Goal: Information Seeking & Learning: Compare options

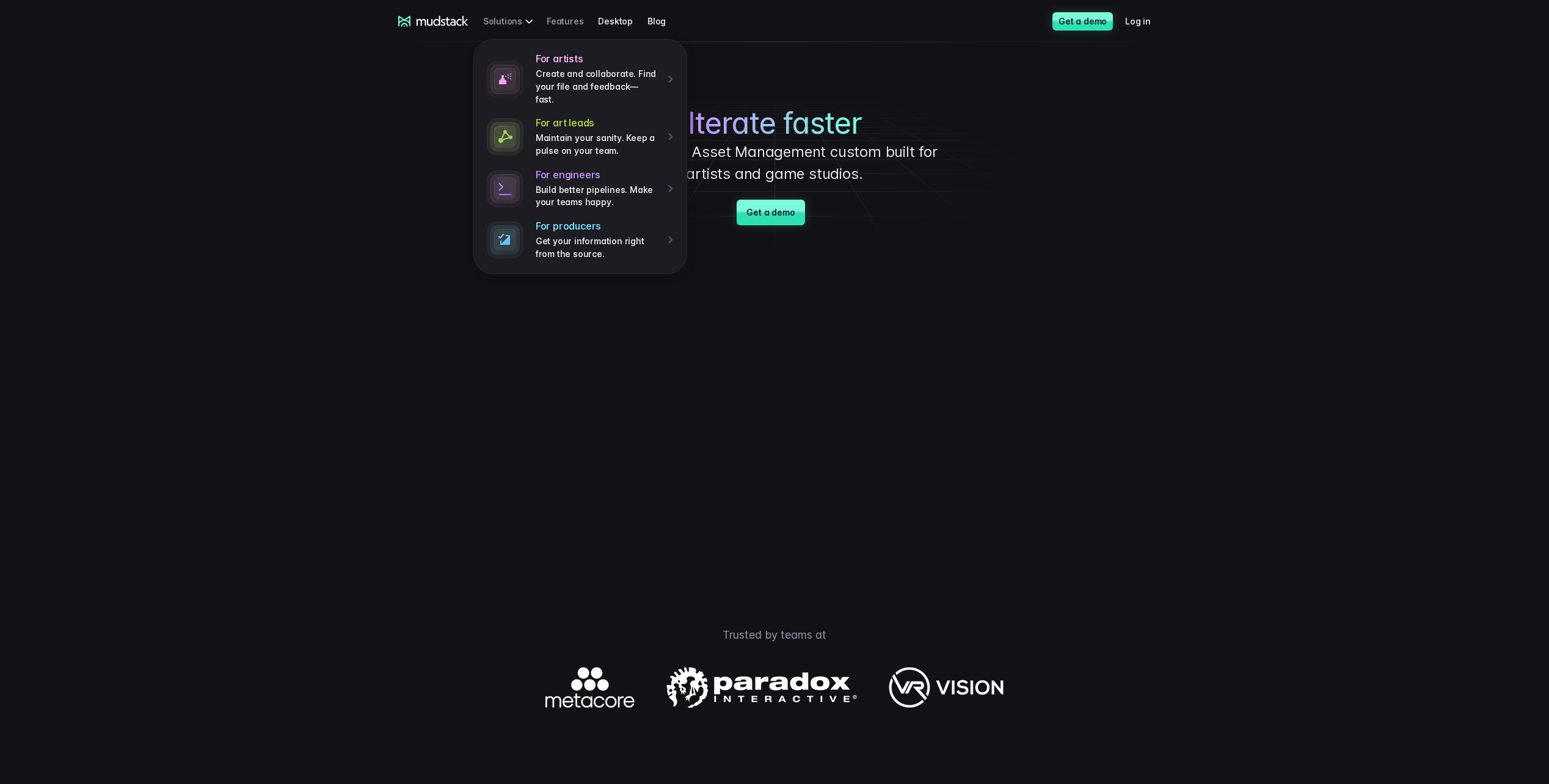
click at [562, 26] on link "Features" at bounding box center [573, 21] width 52 height 22
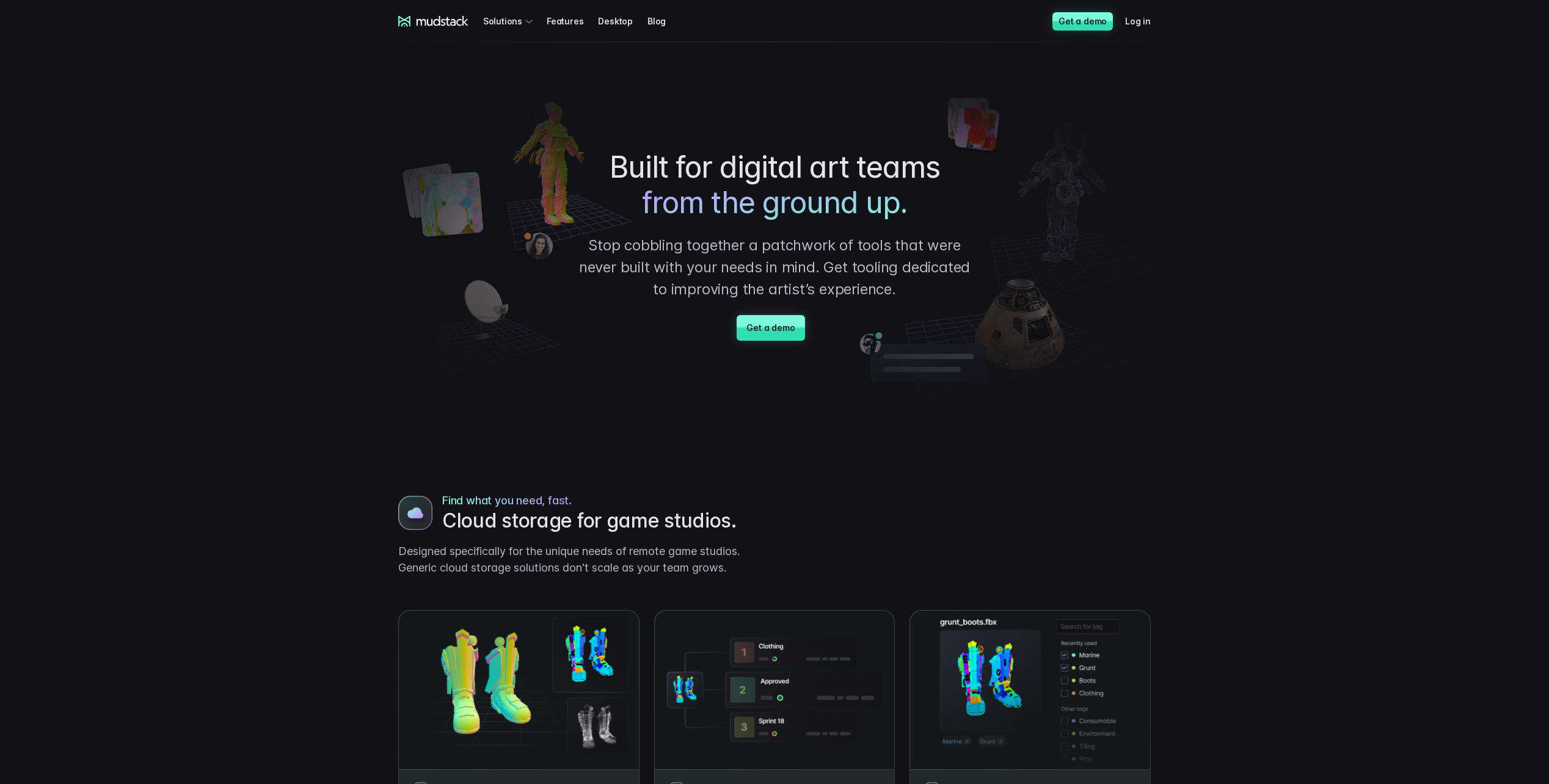
click at [430, 26] on icon at bounding box center [433, 21] width 71 height 11
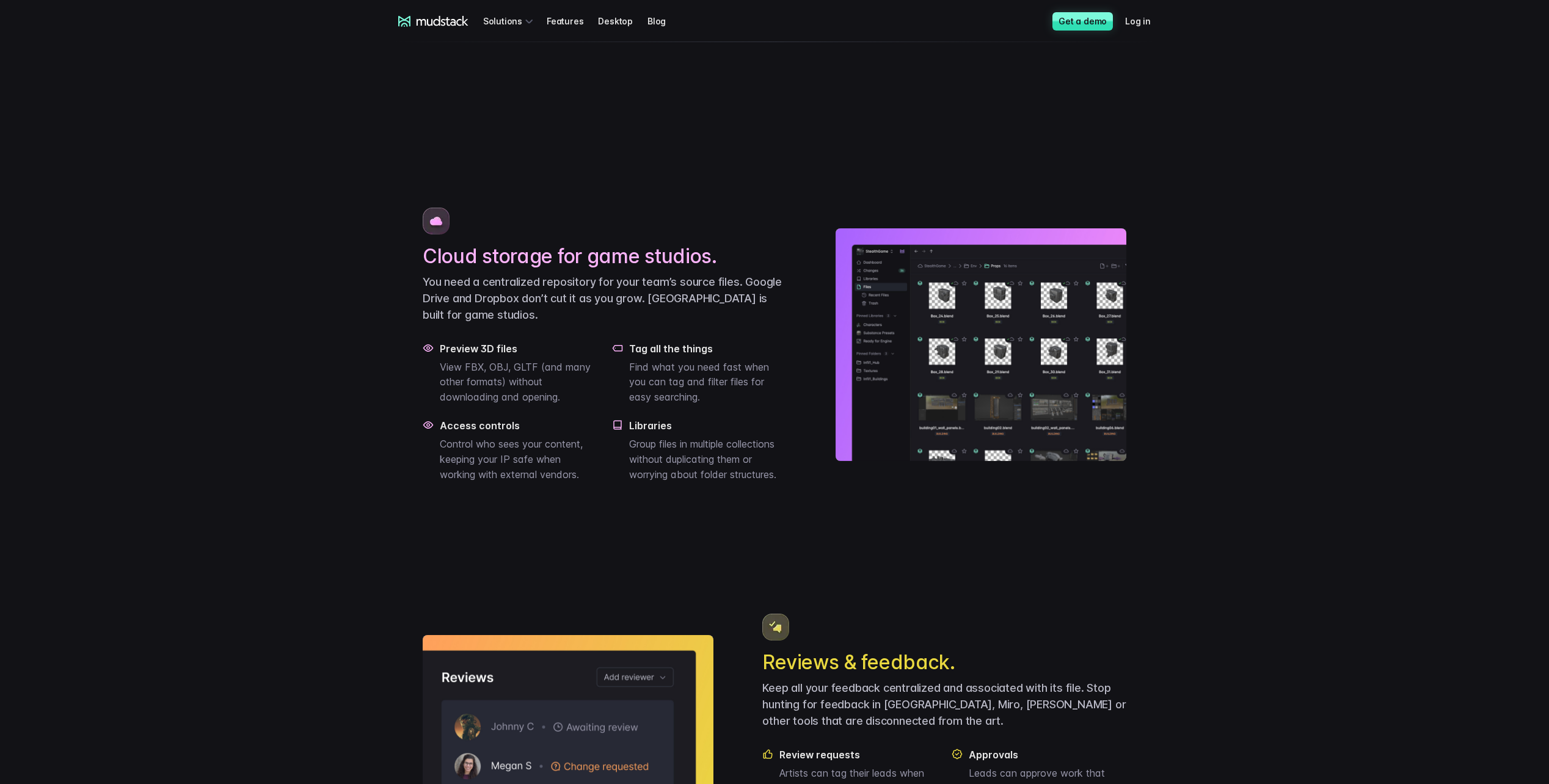
scroll to position [696, 0]
click at [430, 26] on icon at bounding box center [433, 21] width 71 height 11
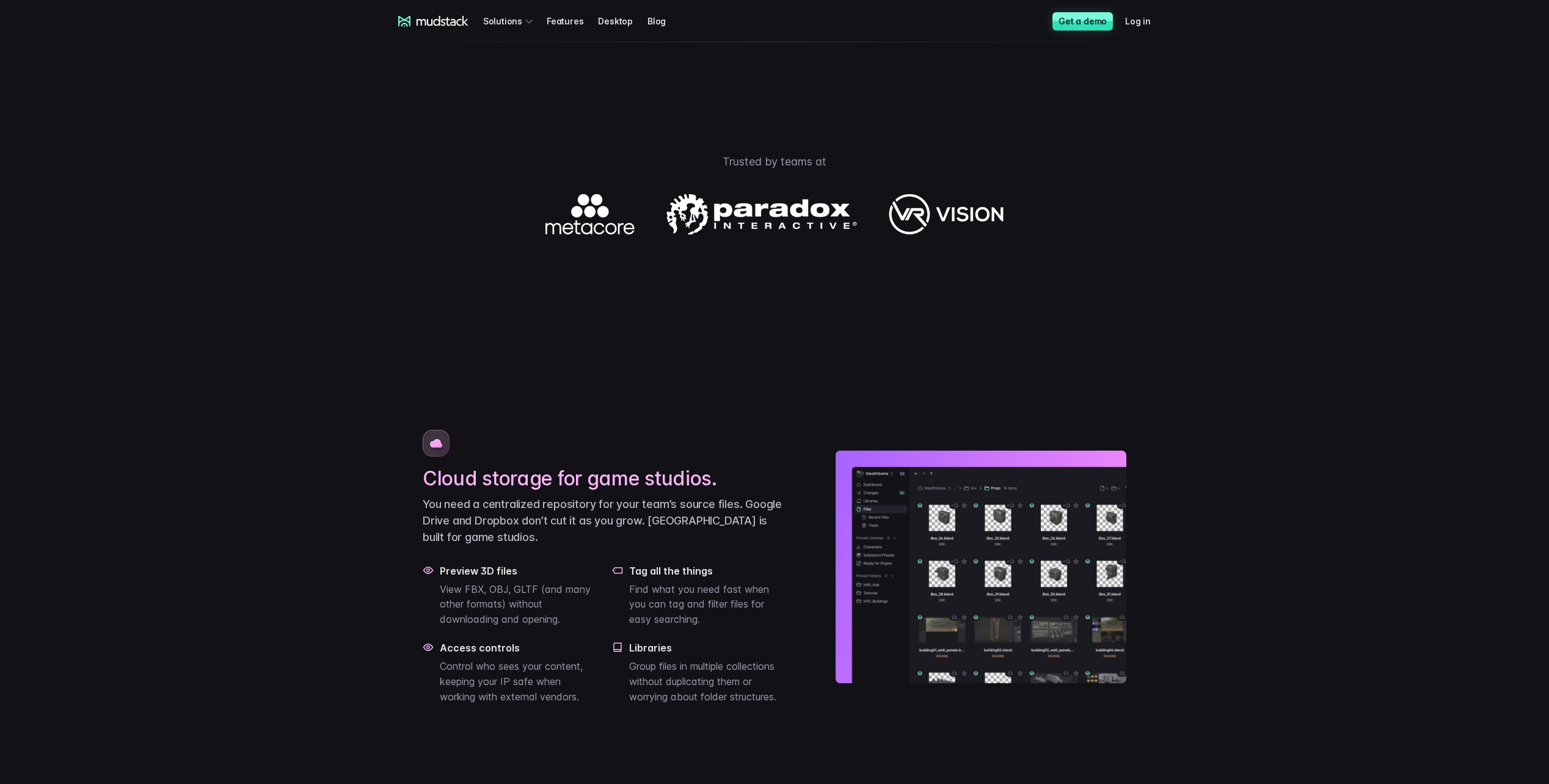
scroll to position [673, 0]
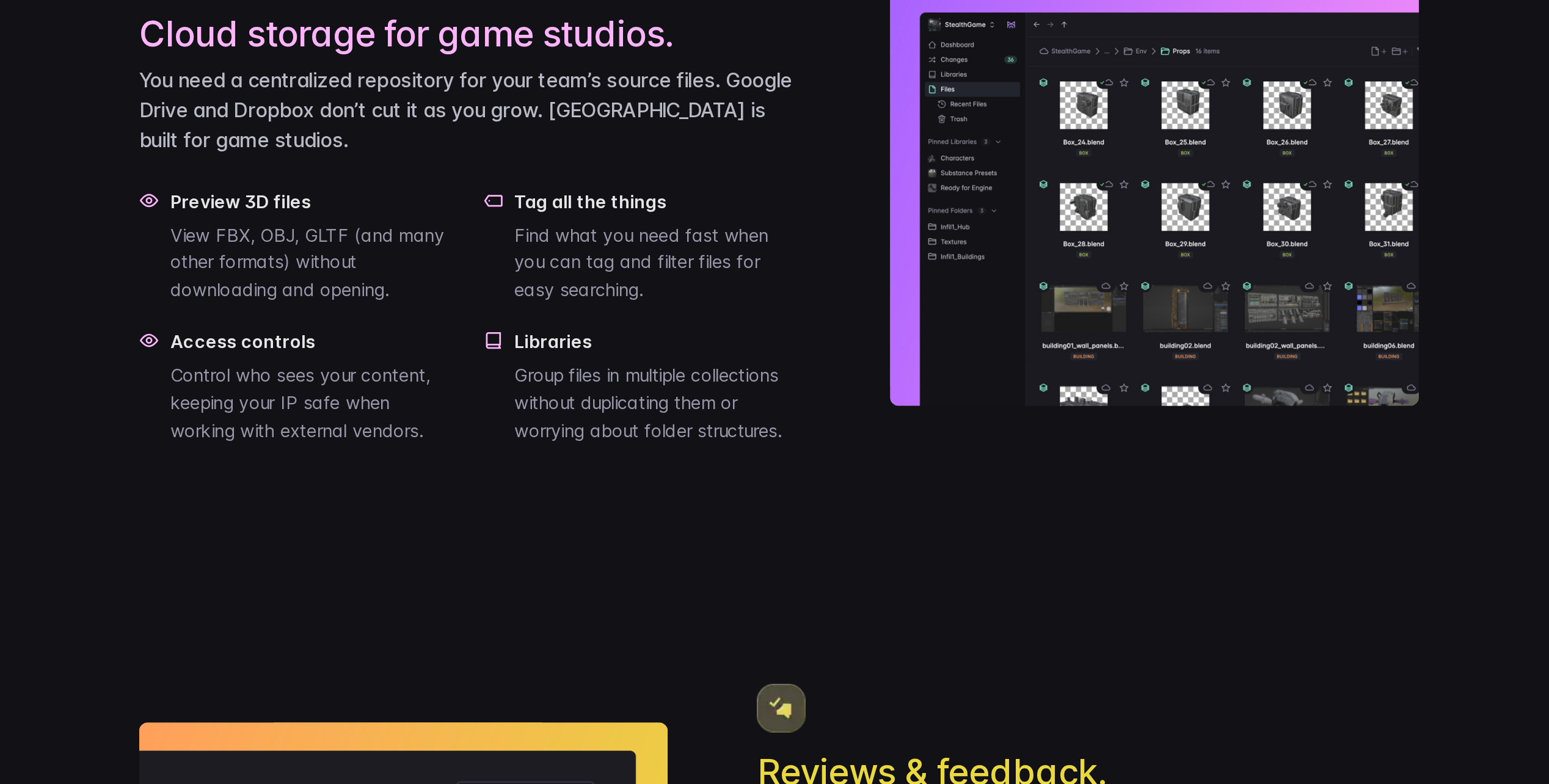
click at [481, 426] on p "View FBX, OBJ, GLTF (and many other formats) without downloading and opening." at bounding box center [518, 404] width 157 height 46
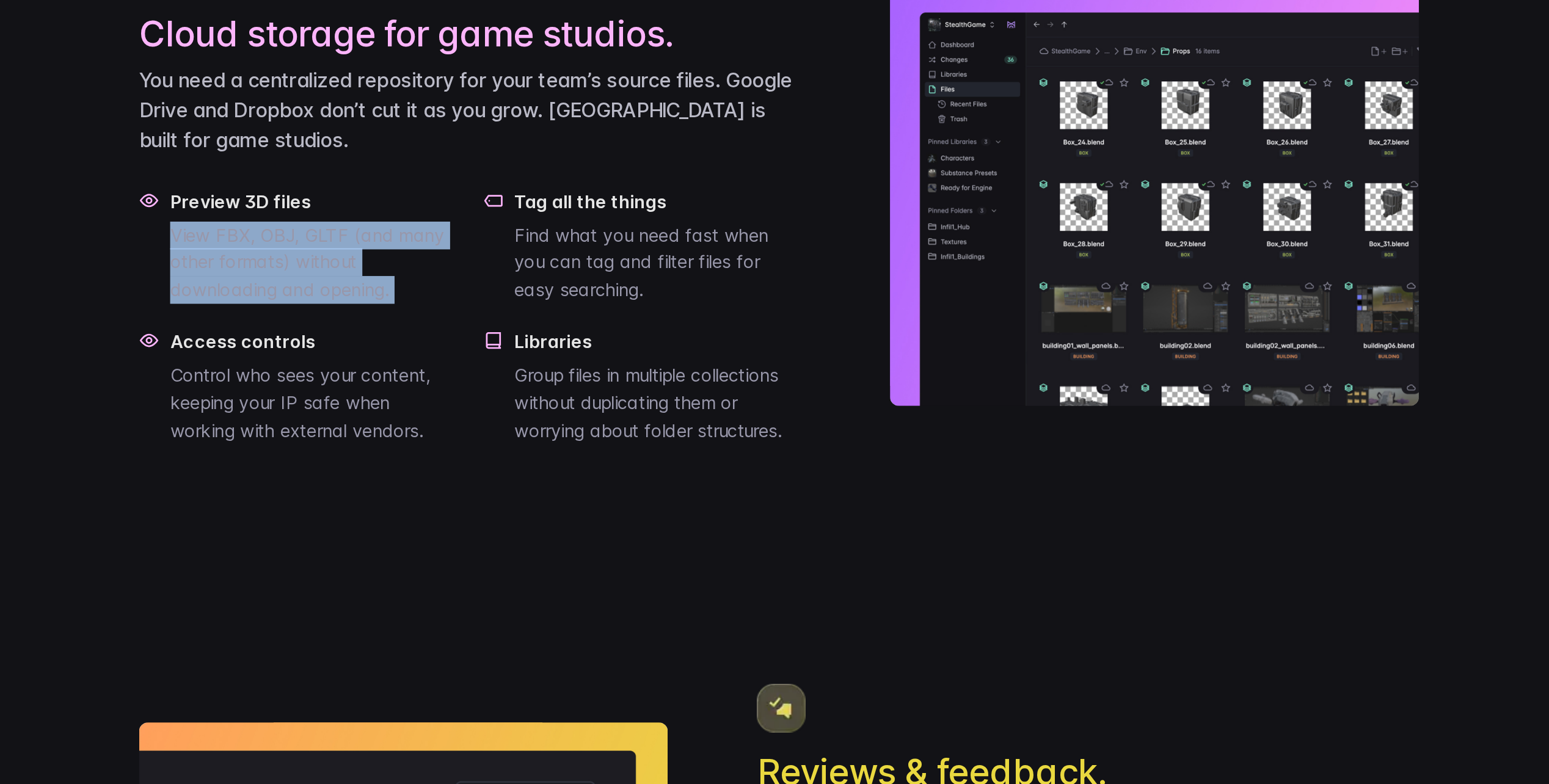
click at [481, 426] on p "View FBX, OBJ, GLTF (and many other formats) without downloading and opening." at bounding box center [518, 404] width 157 height 46
click at [492, 426] on p "View FBX, OBJ, GLTF (and many other formats) without downloading and opening." at bounding box center [518, 404] width 157 height 46
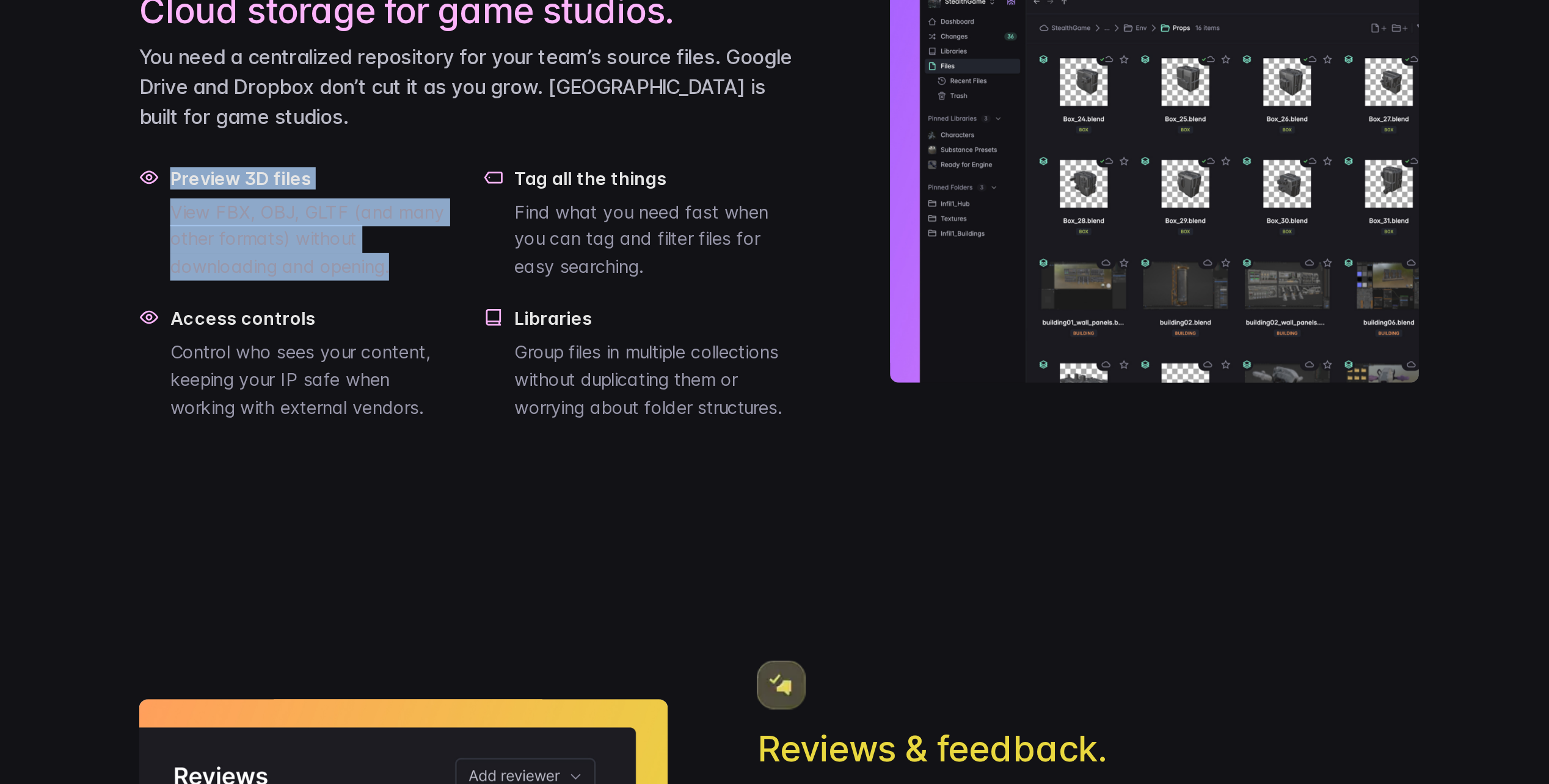
drag, startPoint x: 439, startPoint y: 409, endPoint x: 580, endPoint y: 470, distance: 153.6
click at [580, 470] on div "Preview 3D files View FBX, OBJ, GLTF (and many other formats) without downloadi…" at bounding box center [604, 434] width 364 height 140
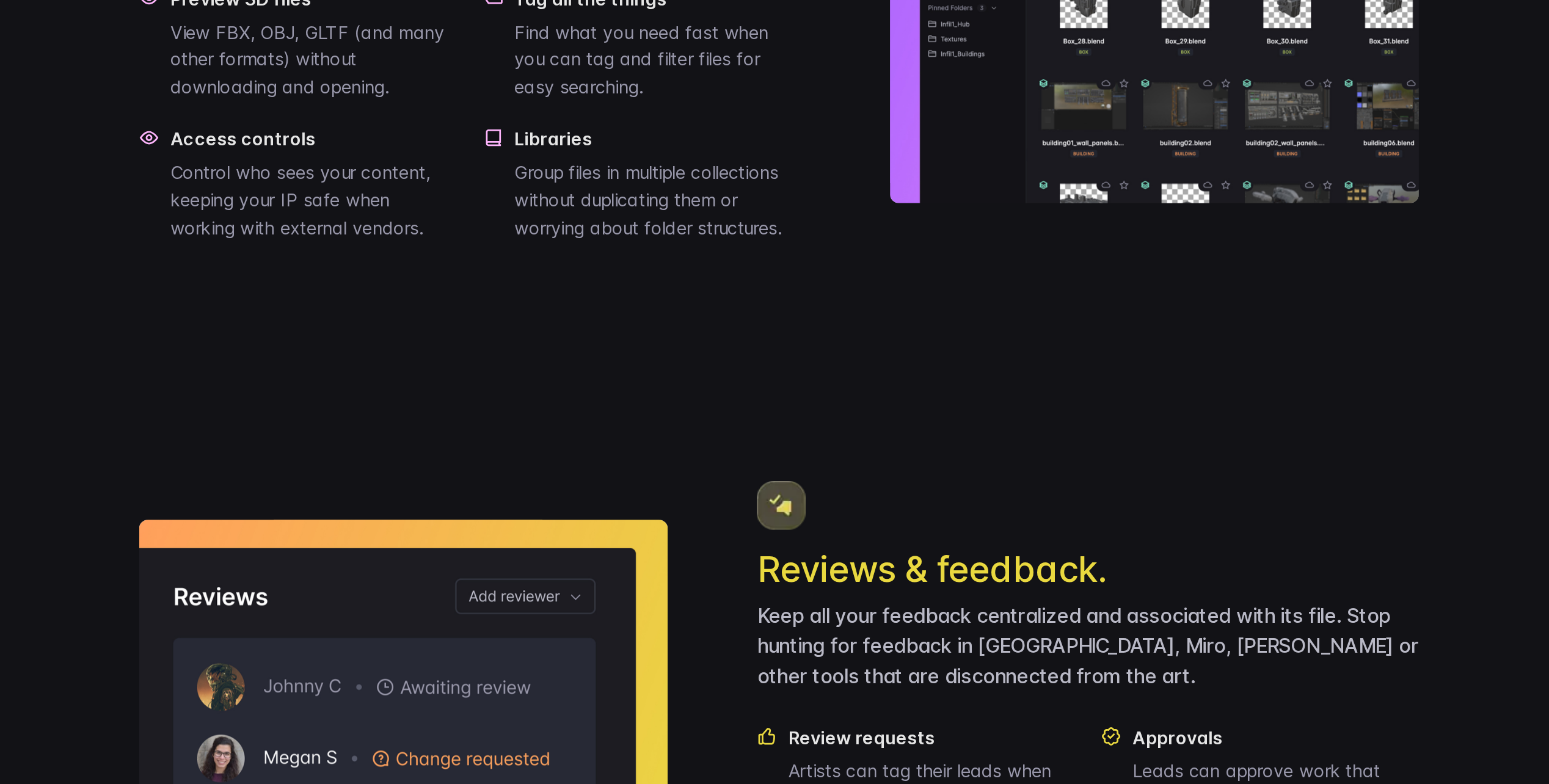
scroll to position [692, 0]
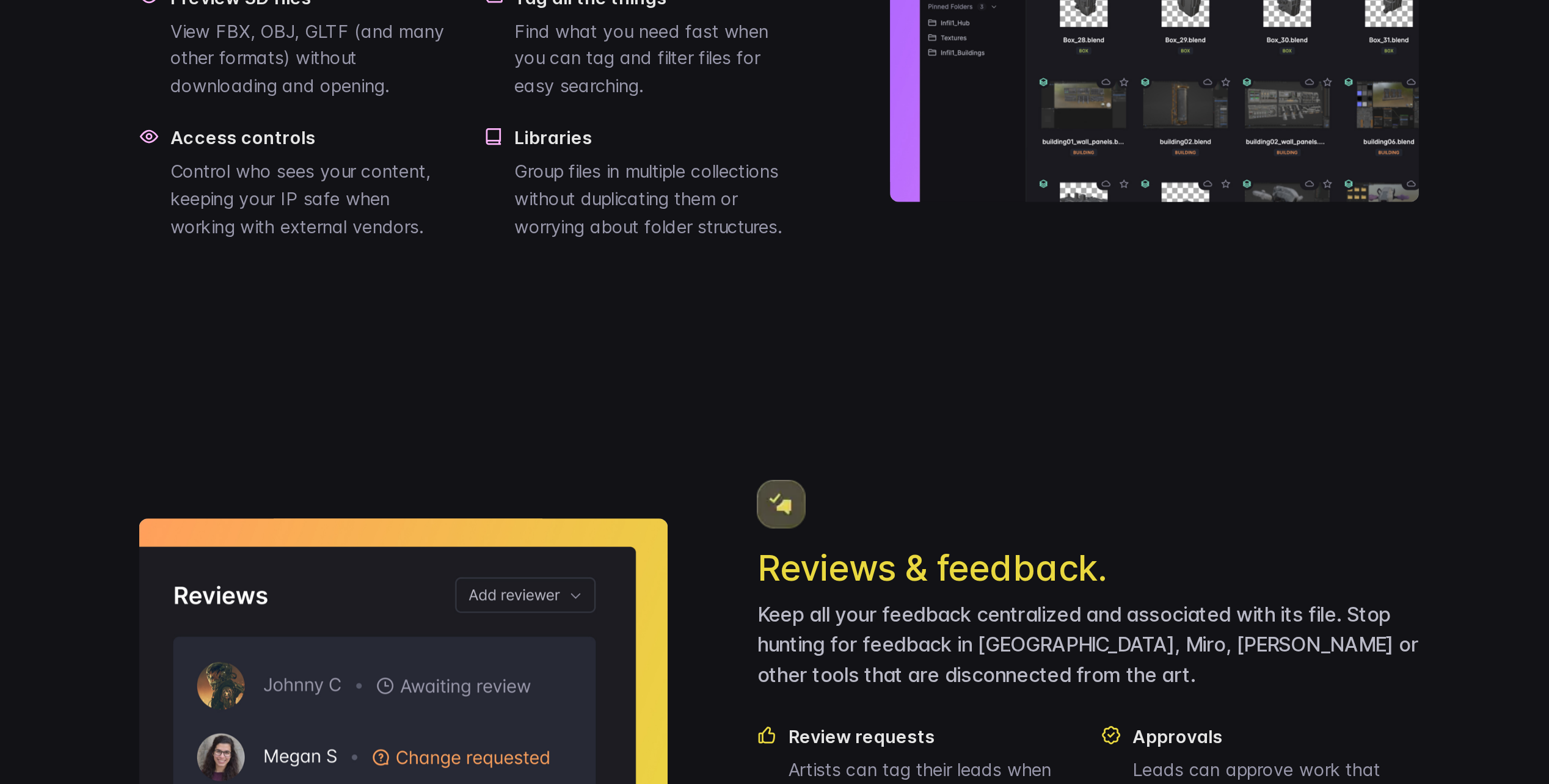
click at [504, 485] on p "Control who sees your content, keeping your IP safe when working with external …" at bounding box center [518, 462] width 157 height 46
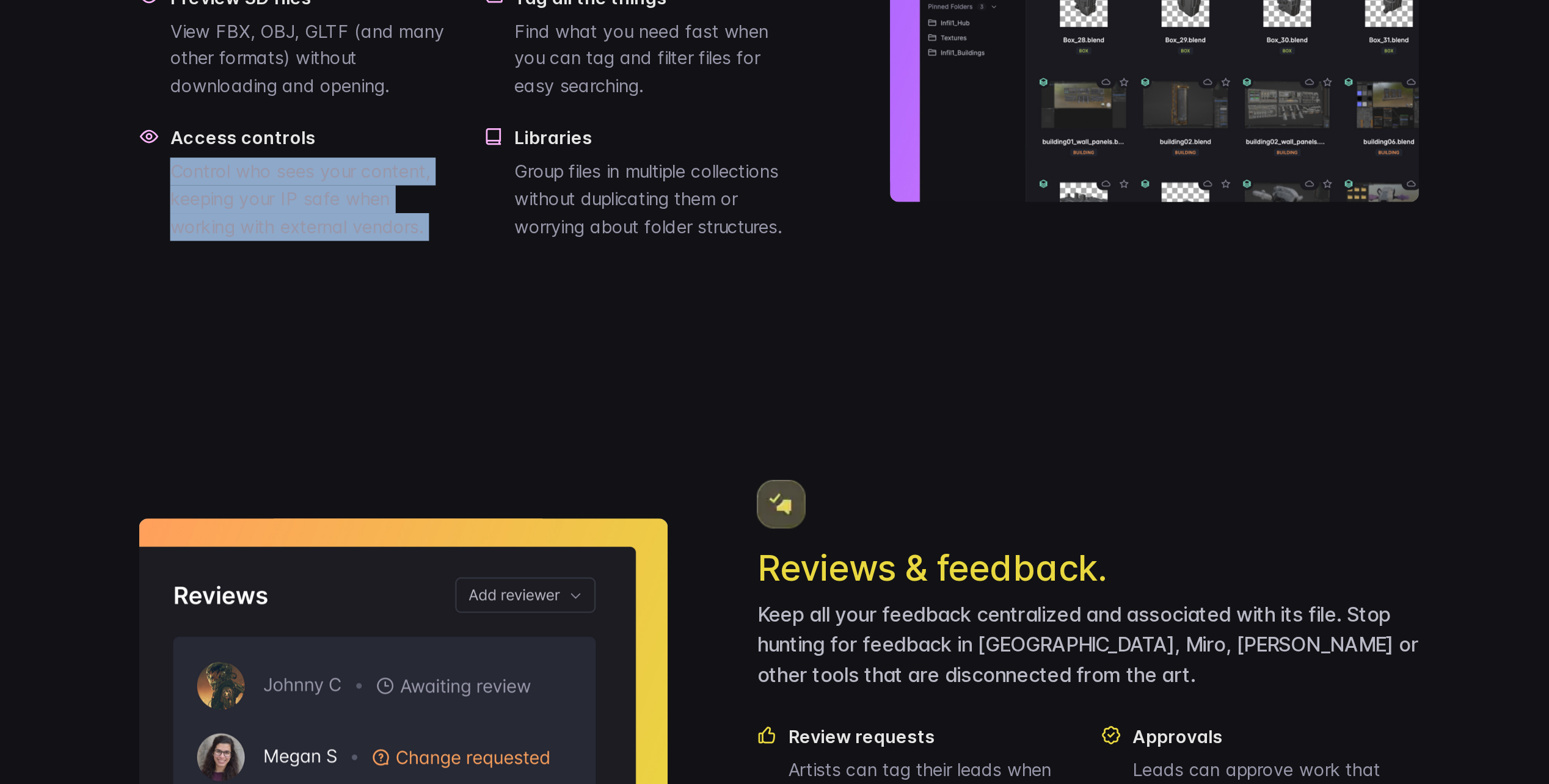
click at [504, 485] on p "Control who sees your content, keeping your IP safe when working with external …" at bounding box center [518, 462] width 157 height 46
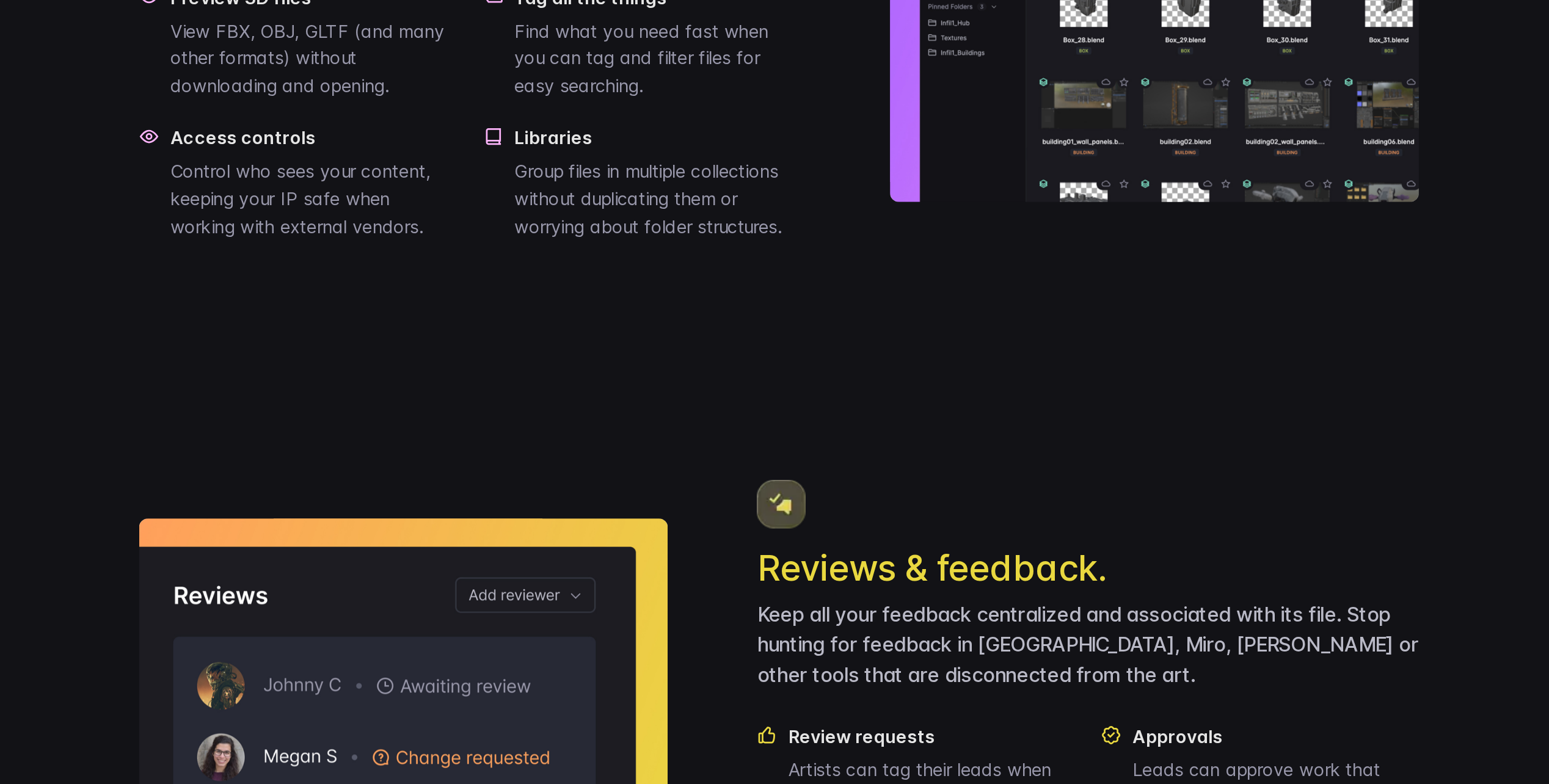
click at [632, 485] on p "Group files in multiple collections without duplicating them or worrying about …" at bounding box center [707, 462] width 157 height 46
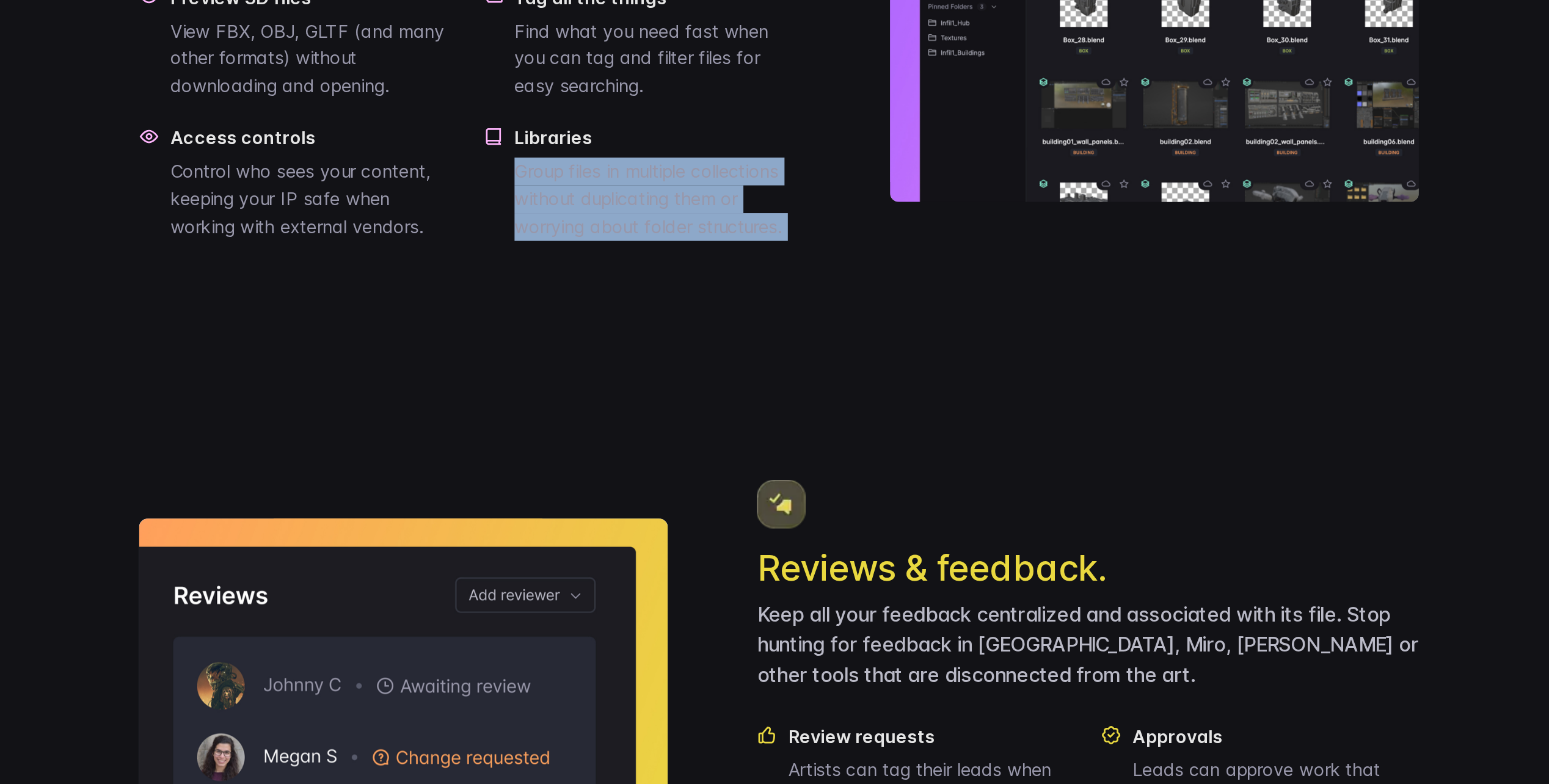
click at [632, 485] on p "Group files in multiple collections without duplicating them or worrying about …" at bounding box center [707, 462] width 157 height 46
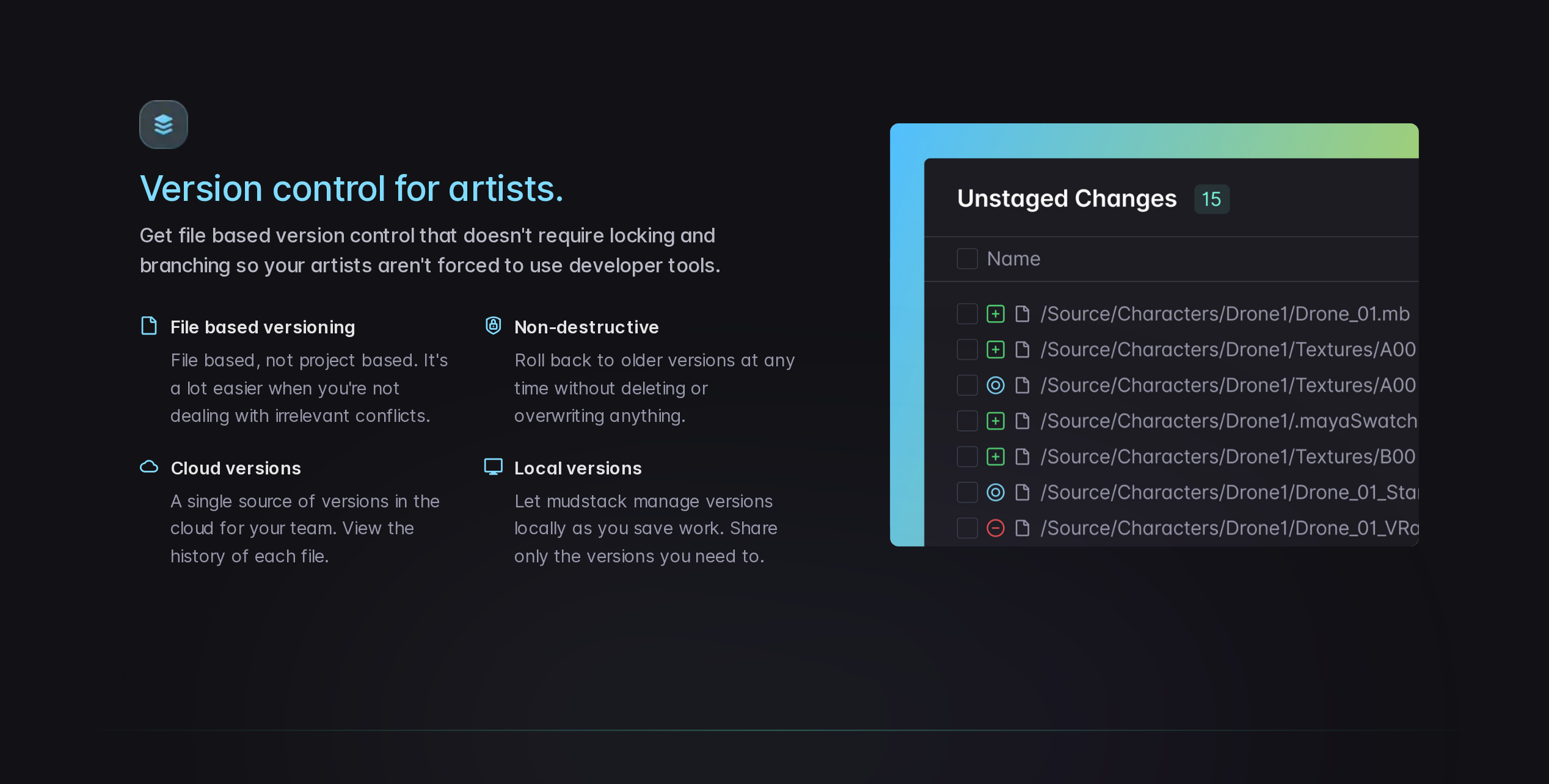
scroll to position [1310, 0]
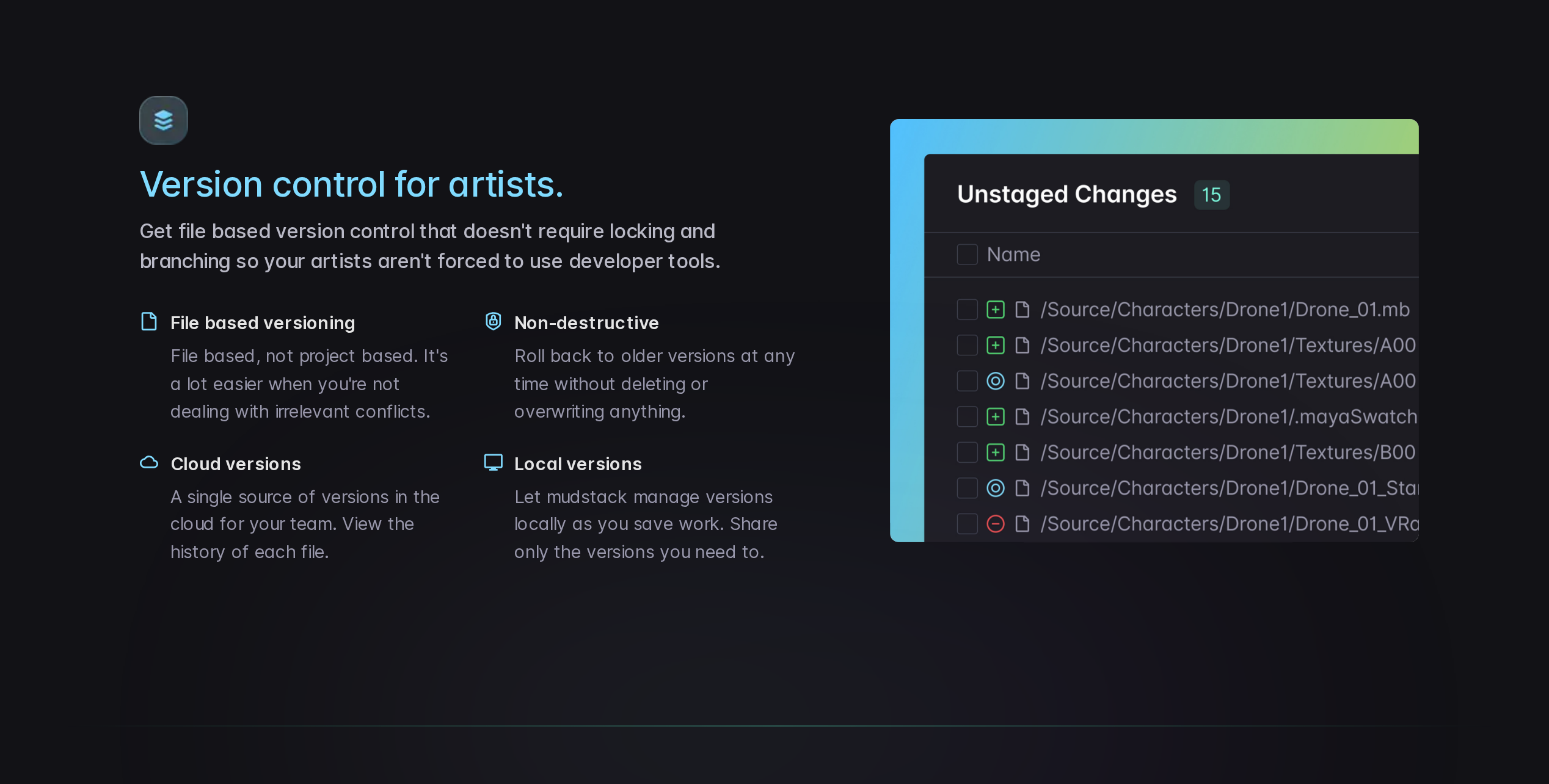
click at [574, 505] on p "Get file based version control that doesn't require locking and branching so yo…" at bounding box center [604, 487] width 364 height 33
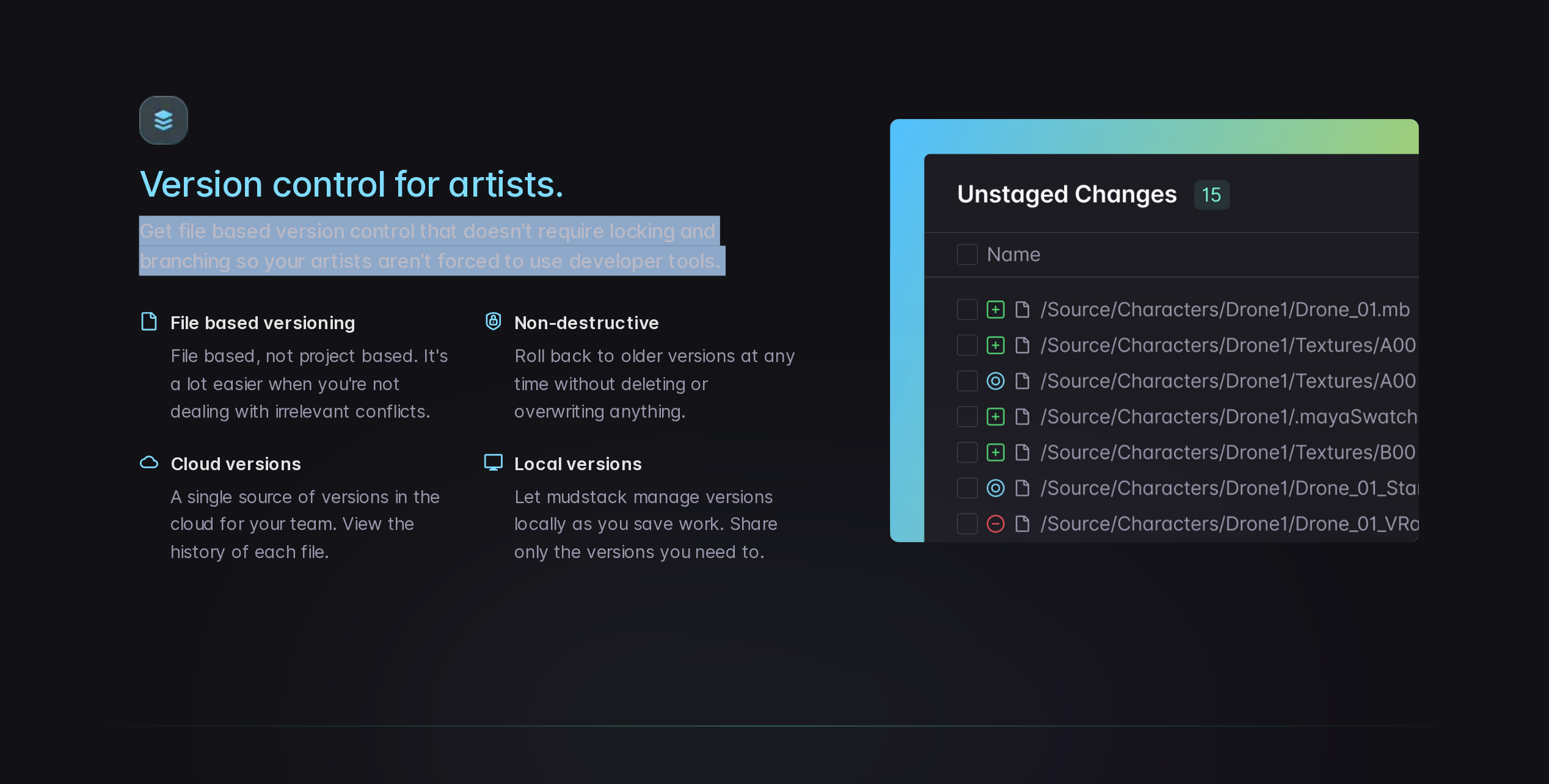
click at [574, 505] on p "Get file based version control that doesn't require locking and branching so yo…" at bounding box center [604, 487] width 364 height 33
click at [571, 505] on p "Get file based version control that doesn't require locking and branching so yo…" at bounding box center [604, 487] width 364 height 33
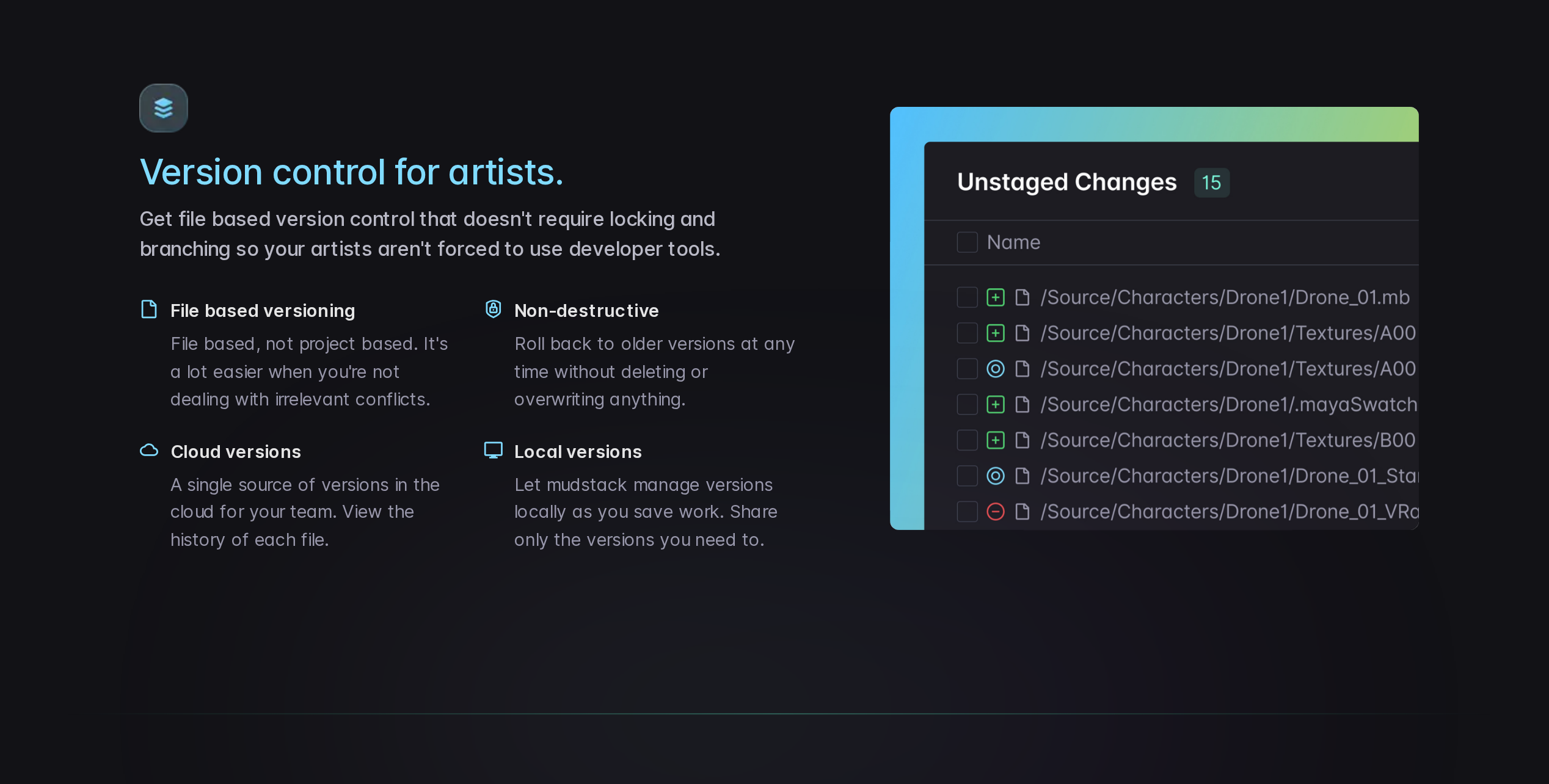
scroll to position [1318, 0]
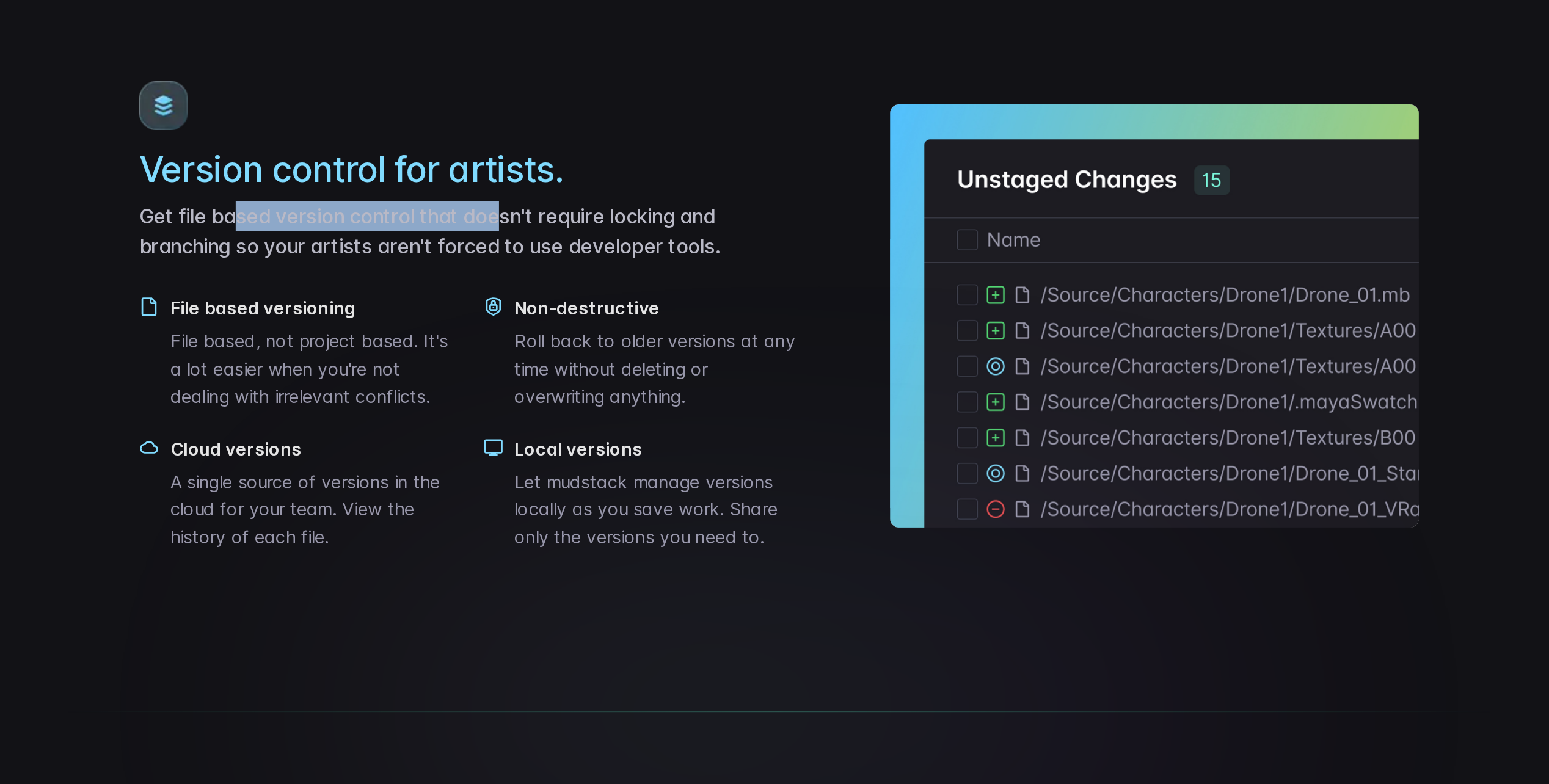
drag, startPoint x: 473, startPoint y: 504, endPoint x: 614, endPoint y: 506, distance: 141.0
click at [618, 496] on p "Get file based version control that doesn't require locking and branching so yo…" at bounding box center [604, 480] width 364 height 33
click at [614, 496] on p "Get file based version control that doesn't require locking and branching so yo…" at bounding box center [604, 480] width 364 height 33
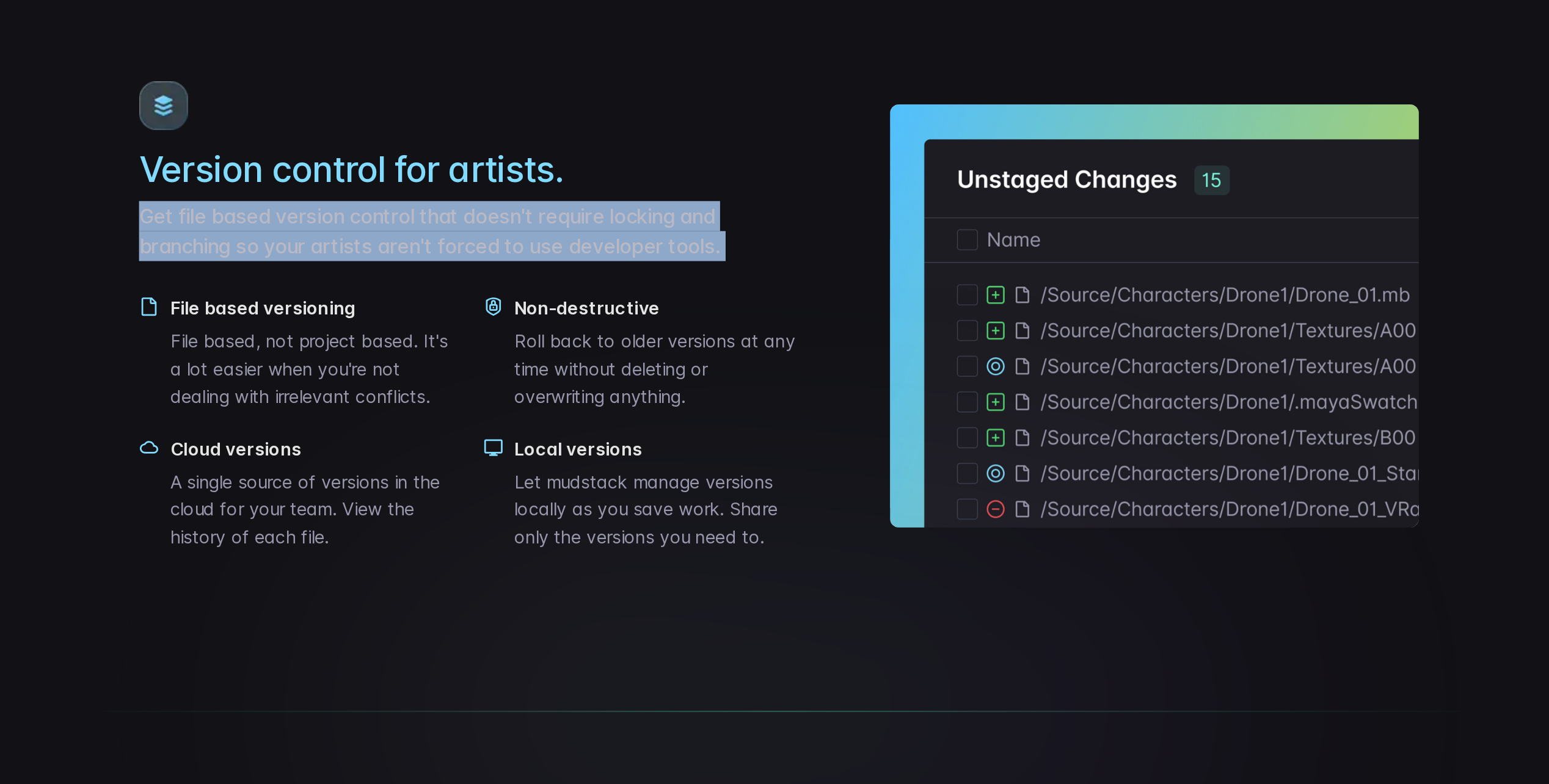
click at [614, 496] on p "Get file based version control that doesn't require locking and branching so yo…" at bounding box center [604, 480] width 364 height 33
click at [615, 496] on p "Get file based version control that doesn't require locking and branching so yo…" at bounding box center [604, 480] width 364 height 33
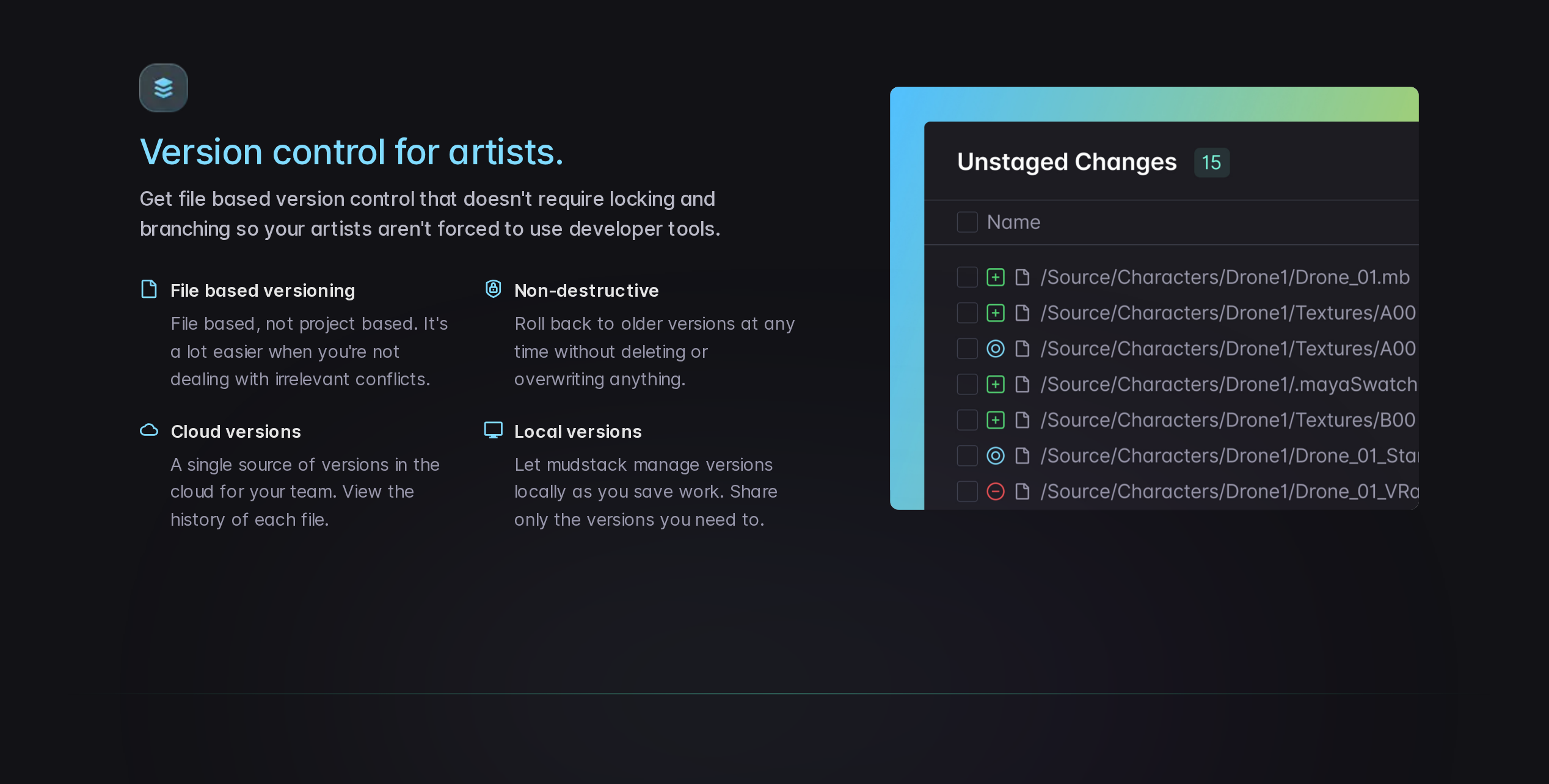
scroll to position [1330, 0]
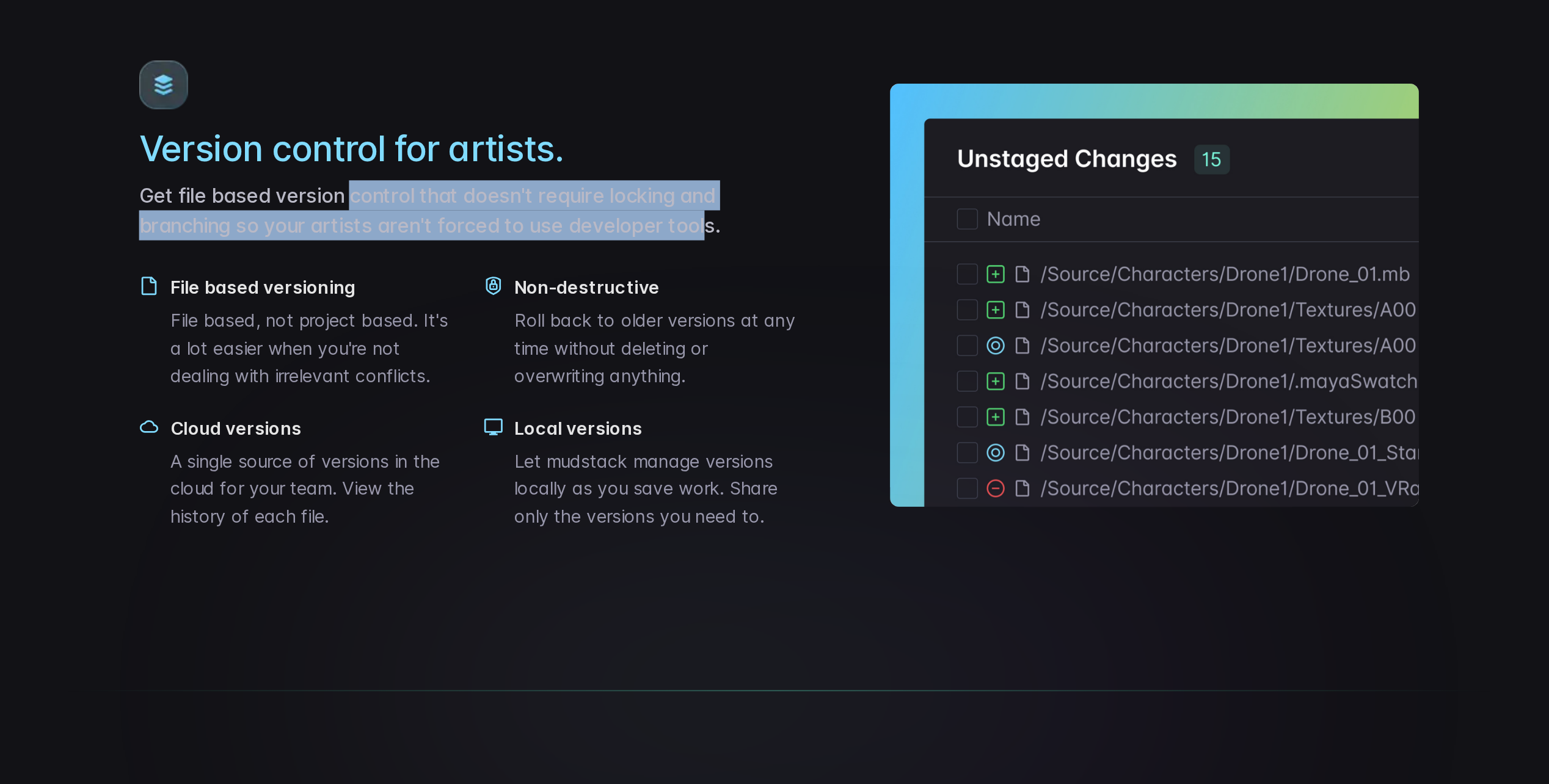
drag, startPoint x: 549, startPoint y: 502, endPoint x: 730, endPoint y: 523, distance: 182.2
click at [730, 485] on p "Get file based version control that doesn't require locking and branching so yo…" at bounding box center [604, 468] width 364 height 33
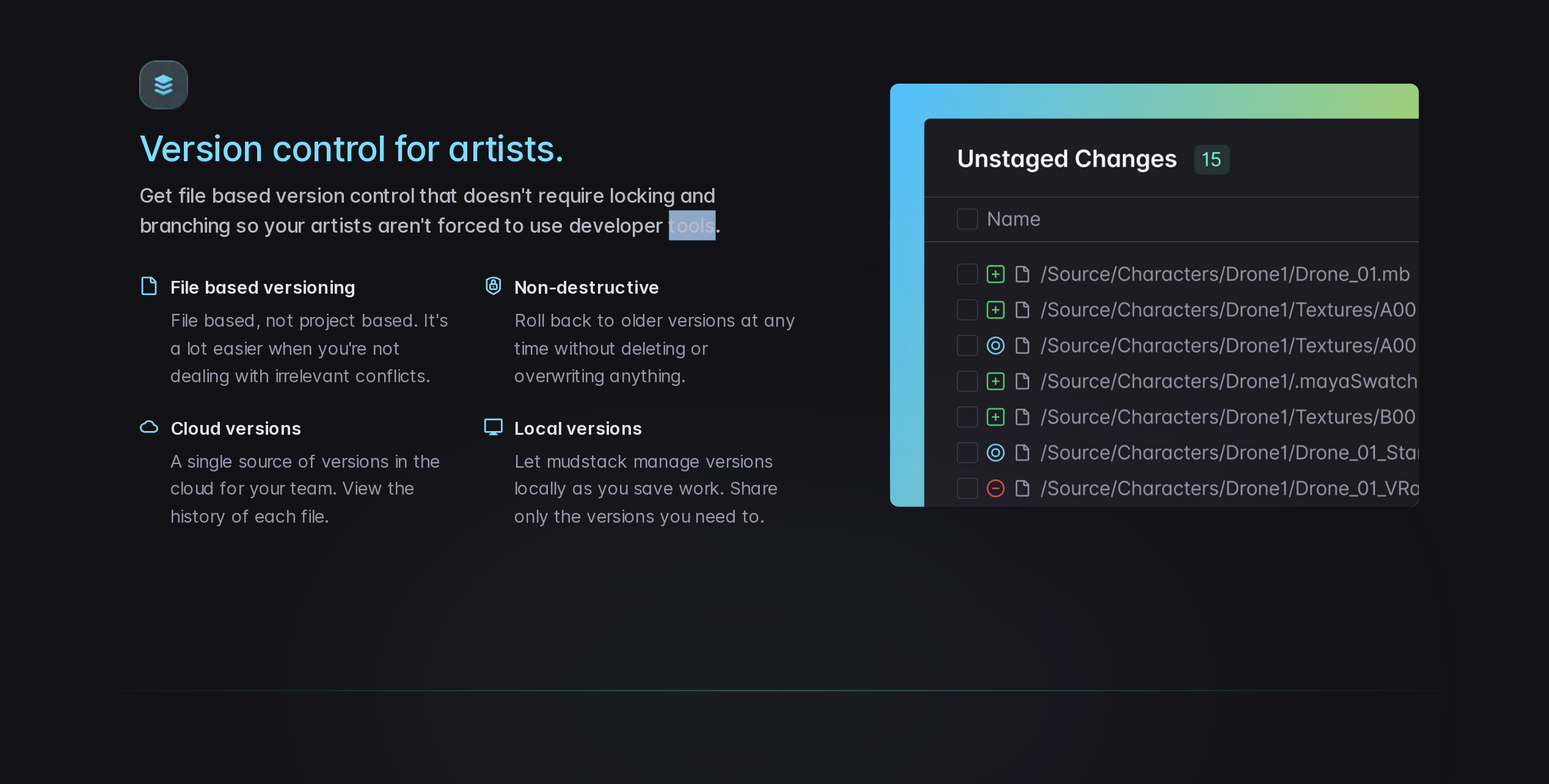
click at [730, 485] on p "Get file based version control that doesn't require locking and branching so yo…" at bounding box center [604, 468] width 364 height 33
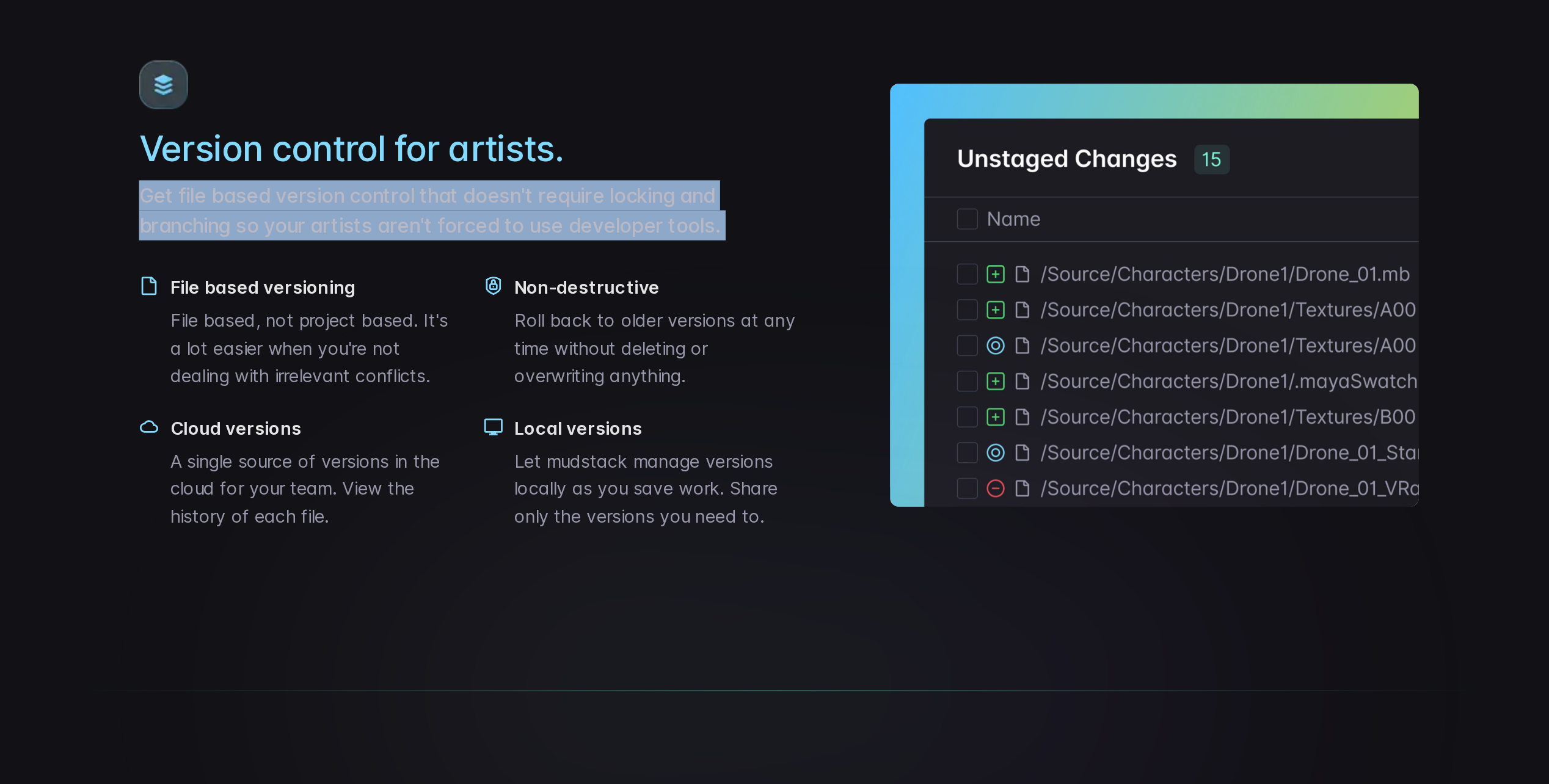
click at [730, 485] on p "Get file based version control that doesn't require locking and branching so yo…" at bounding box center [604, 468] width 364 height 33
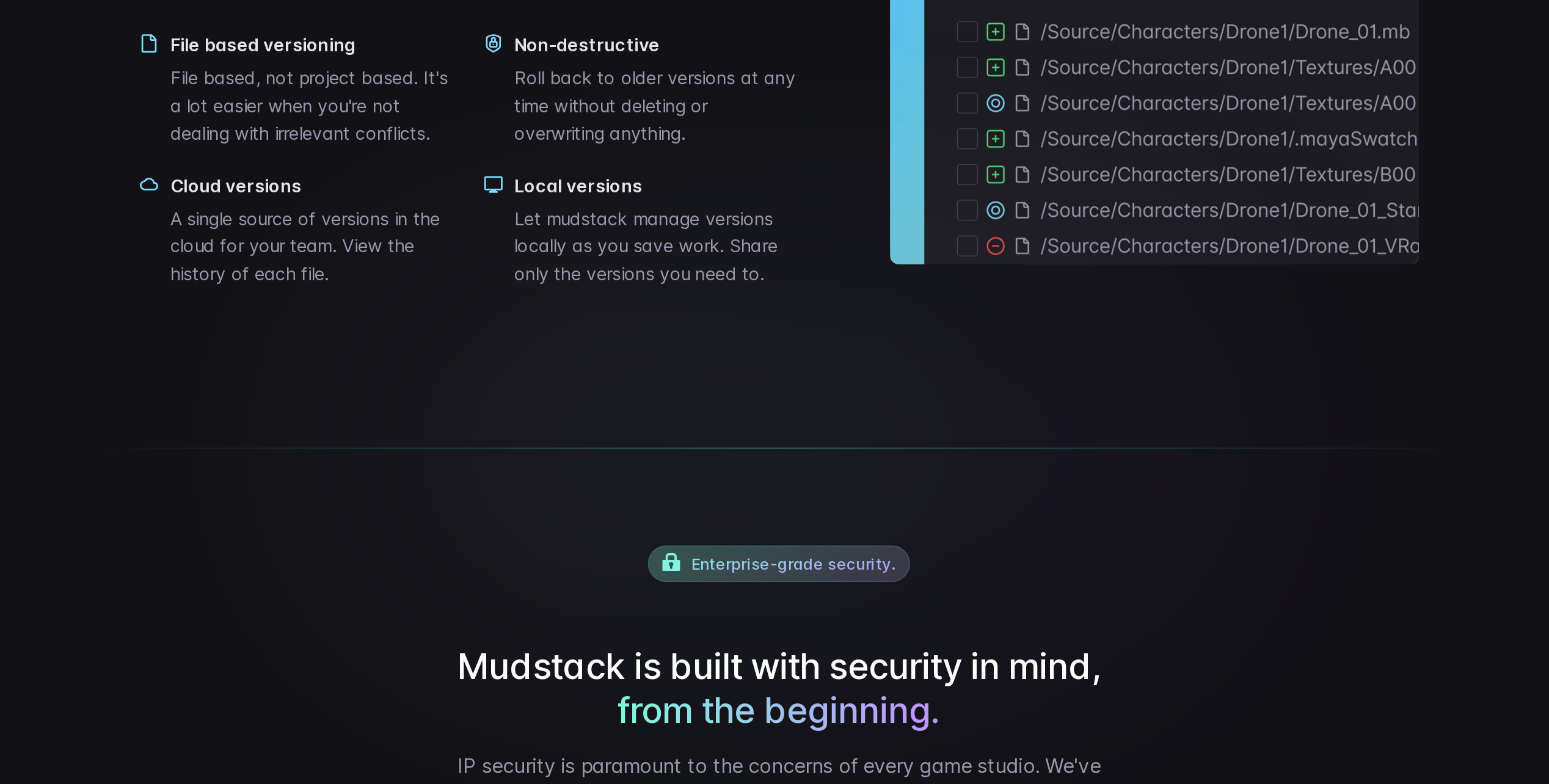
scroll to position [1463, 0]
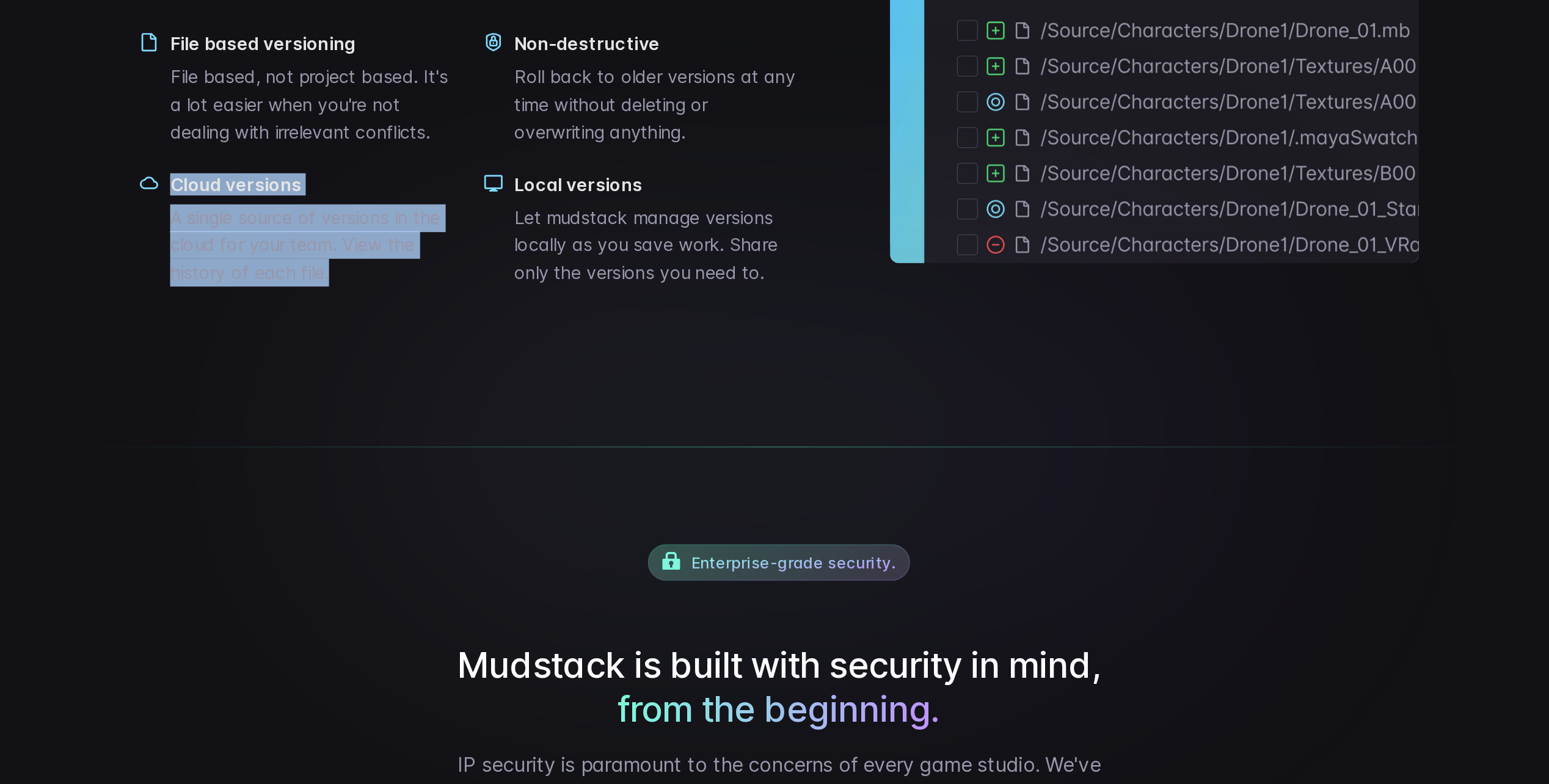
drag, startPoint x: 442, startPoint y: 493, endPoint x: 573, endPoint y: 548, distance: 142.1
click at [575, 511] on div "Cloud versions A single source of versions in the cloud for your team. View the…" at bounding box center [518, 479] width 157 height 62
click at [573, 511] on p "A single source of versions in the cloud for your team. View the history of eac…" at bounding box center [518, 487] width 157 height 46
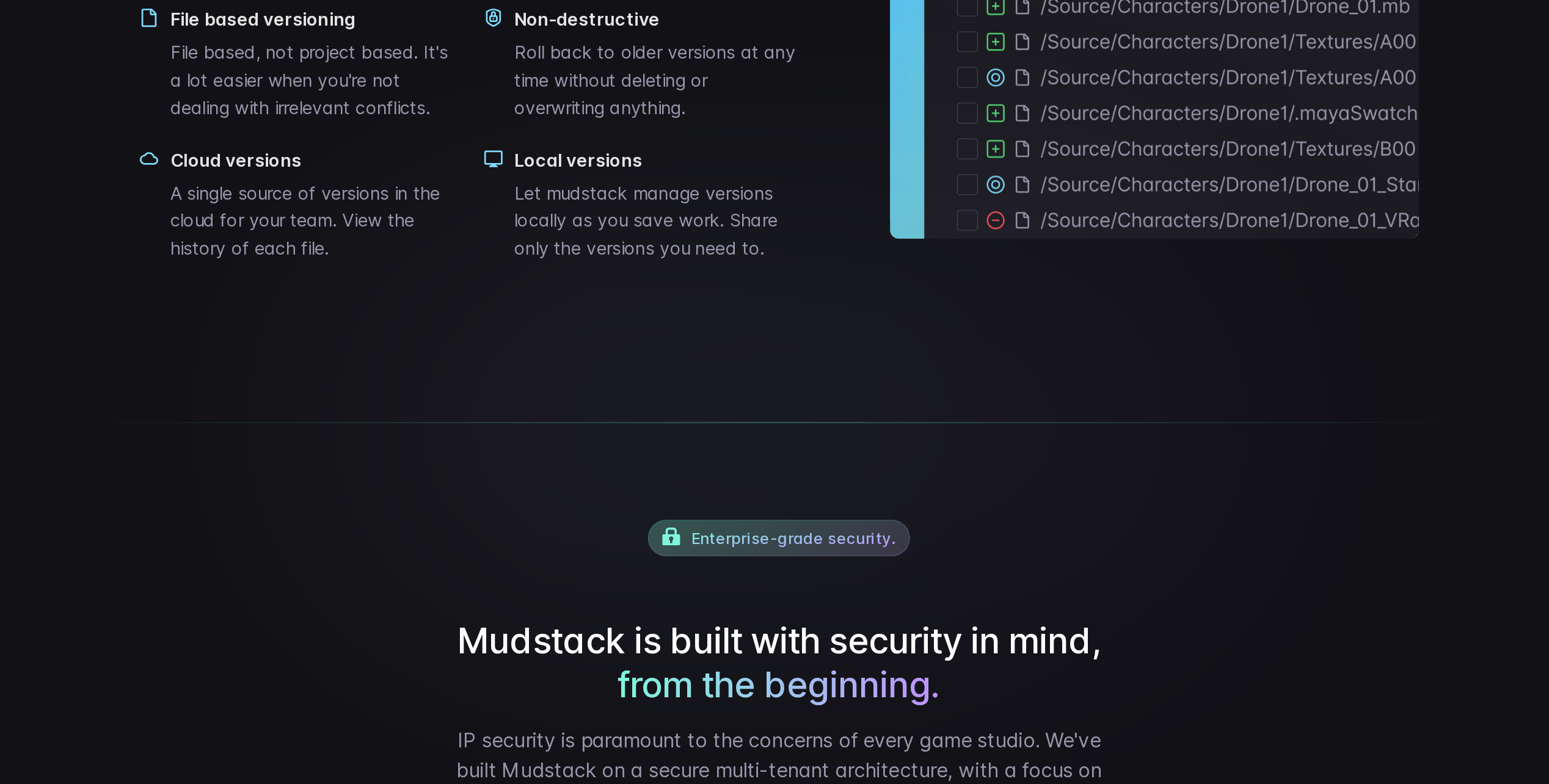
scroll to position [1478, 0]
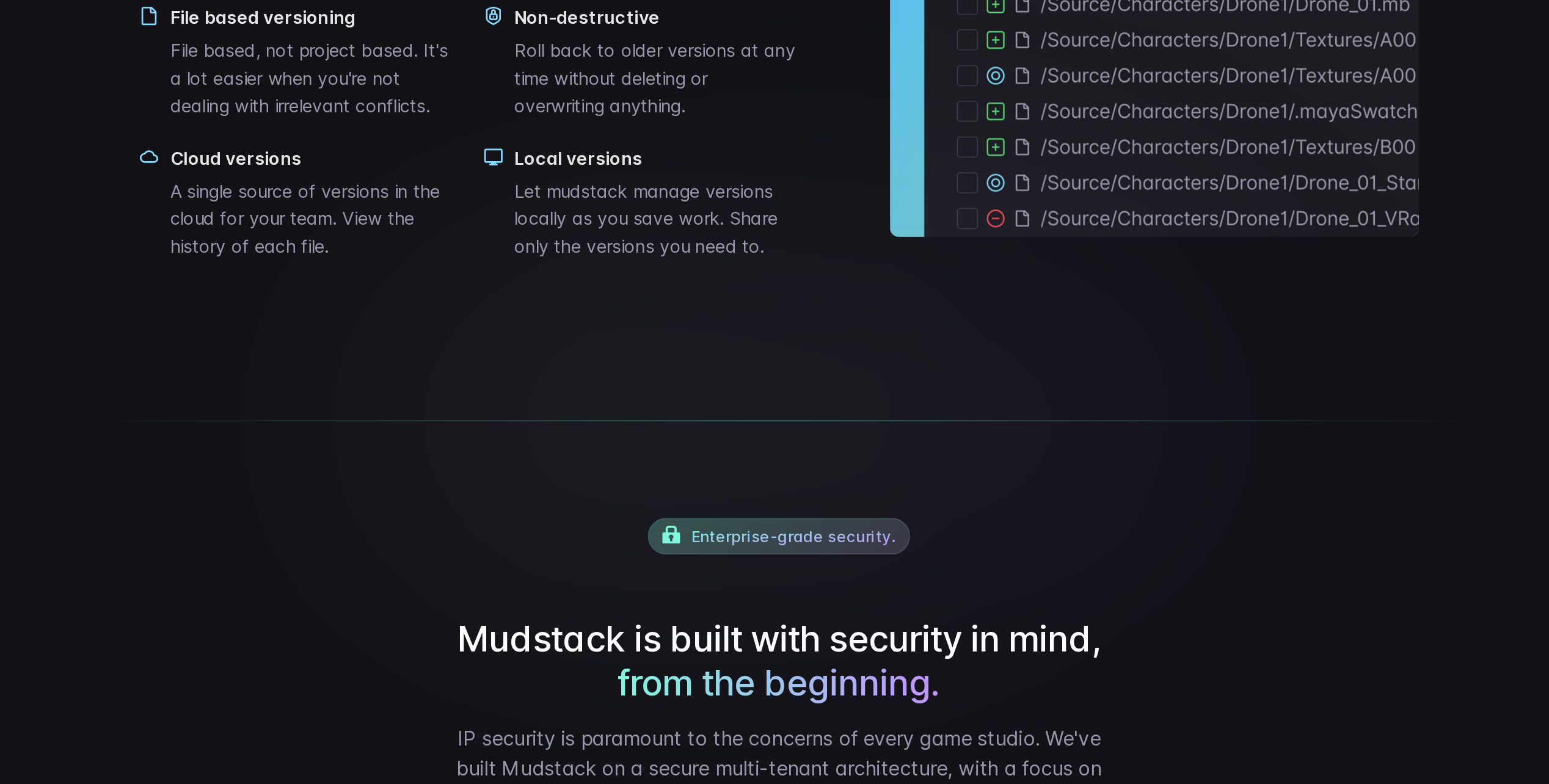
click at [517, 496] on p "A single source of versions in the cloud for your team. View the history of eac…" at bounding box center [518, 473] width 157 height 46
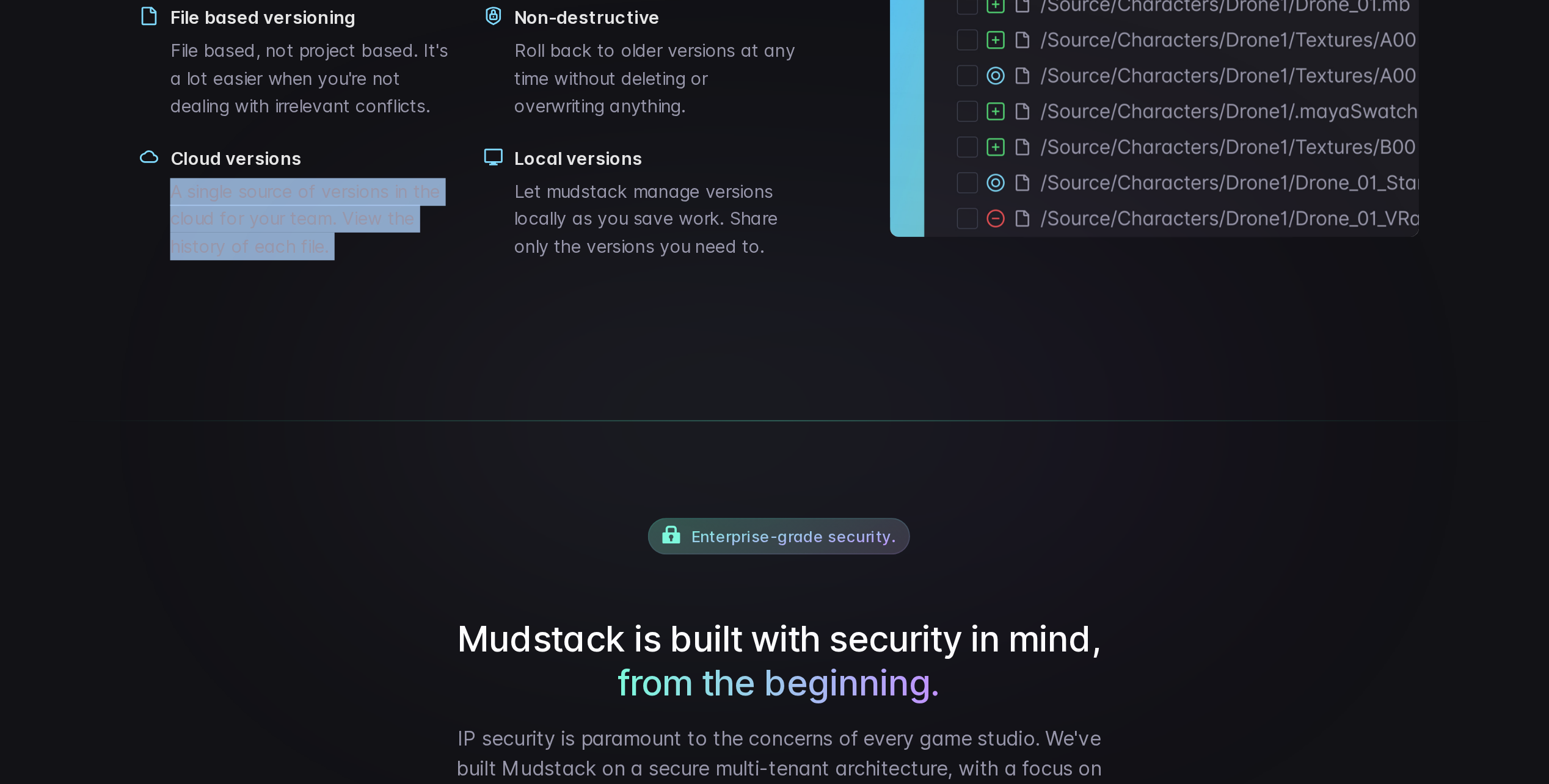
click at [517, 496] on p "A single source of versions in the cloud for your team. View the history of eac…" at bounding box center [518, 473] width 157 height 46
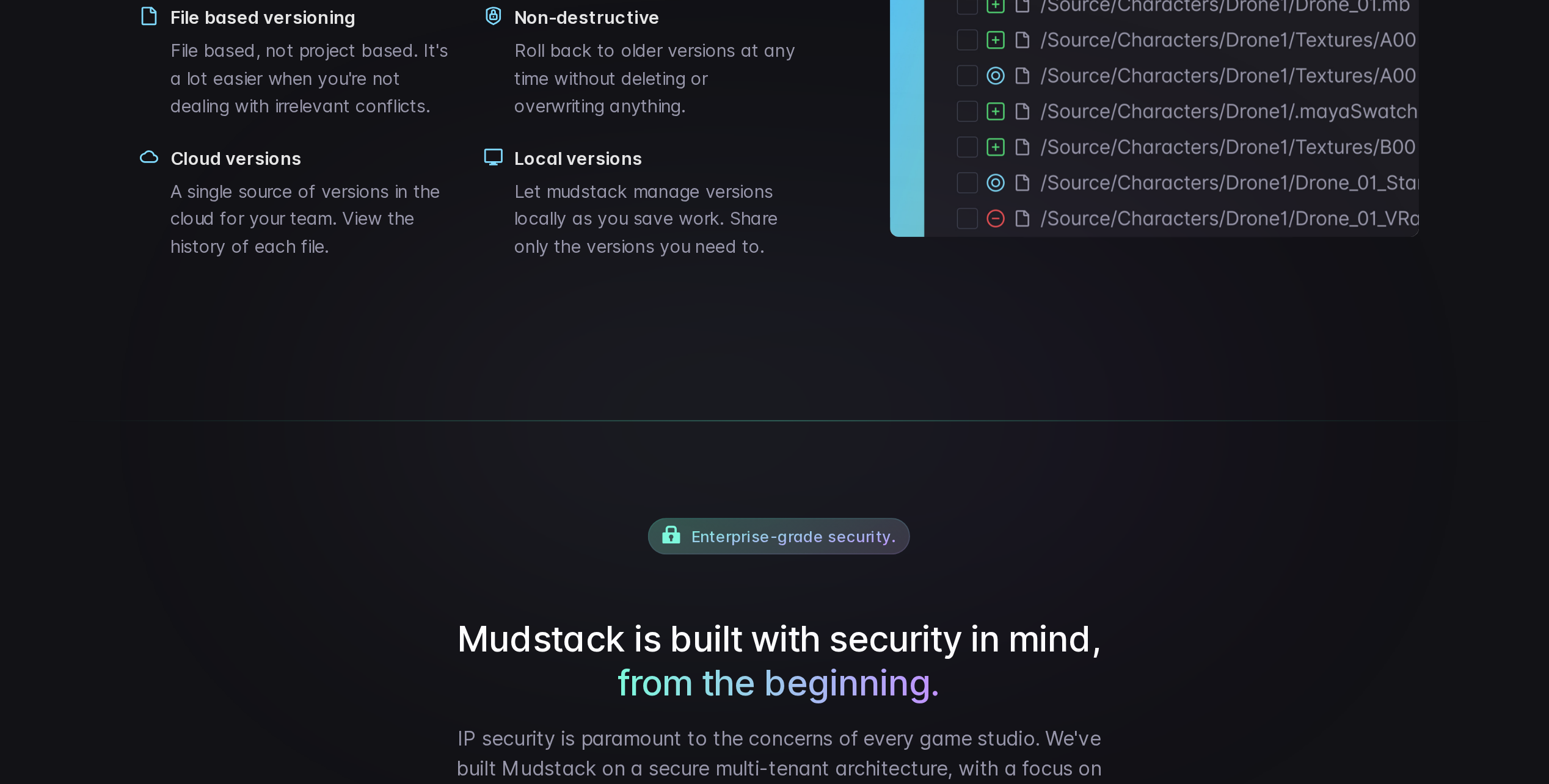
click at [636, 496] on p "Let mudstack manage versions locally as you save work. Share only the versions …" at bounding box center [707, 473] width 157 height 46
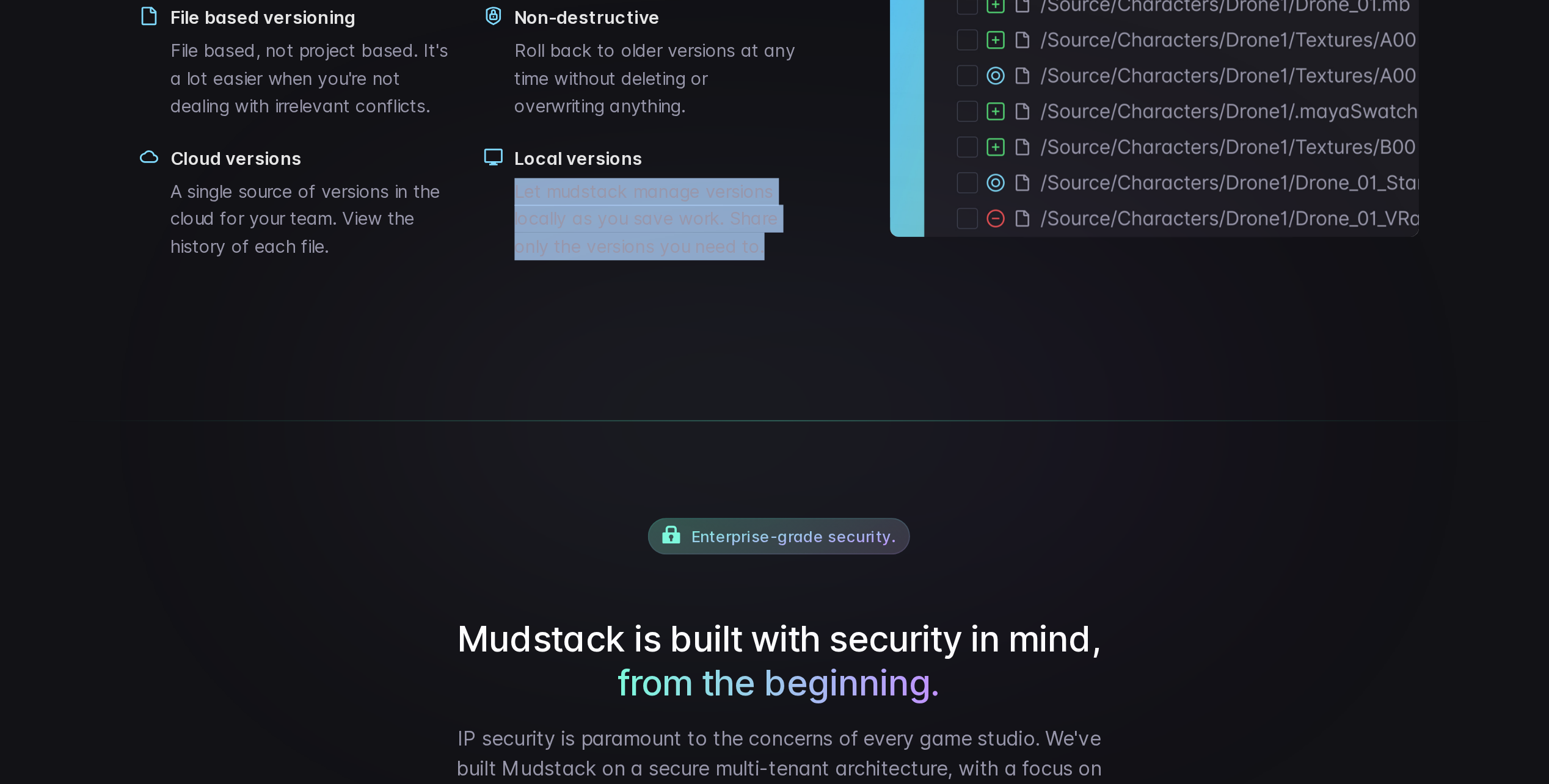
click at [636, 496] on p "Let mudstack manage versions locally as you save work. Share only the versions …" at bounding box center [707, 473] width 157 height 46
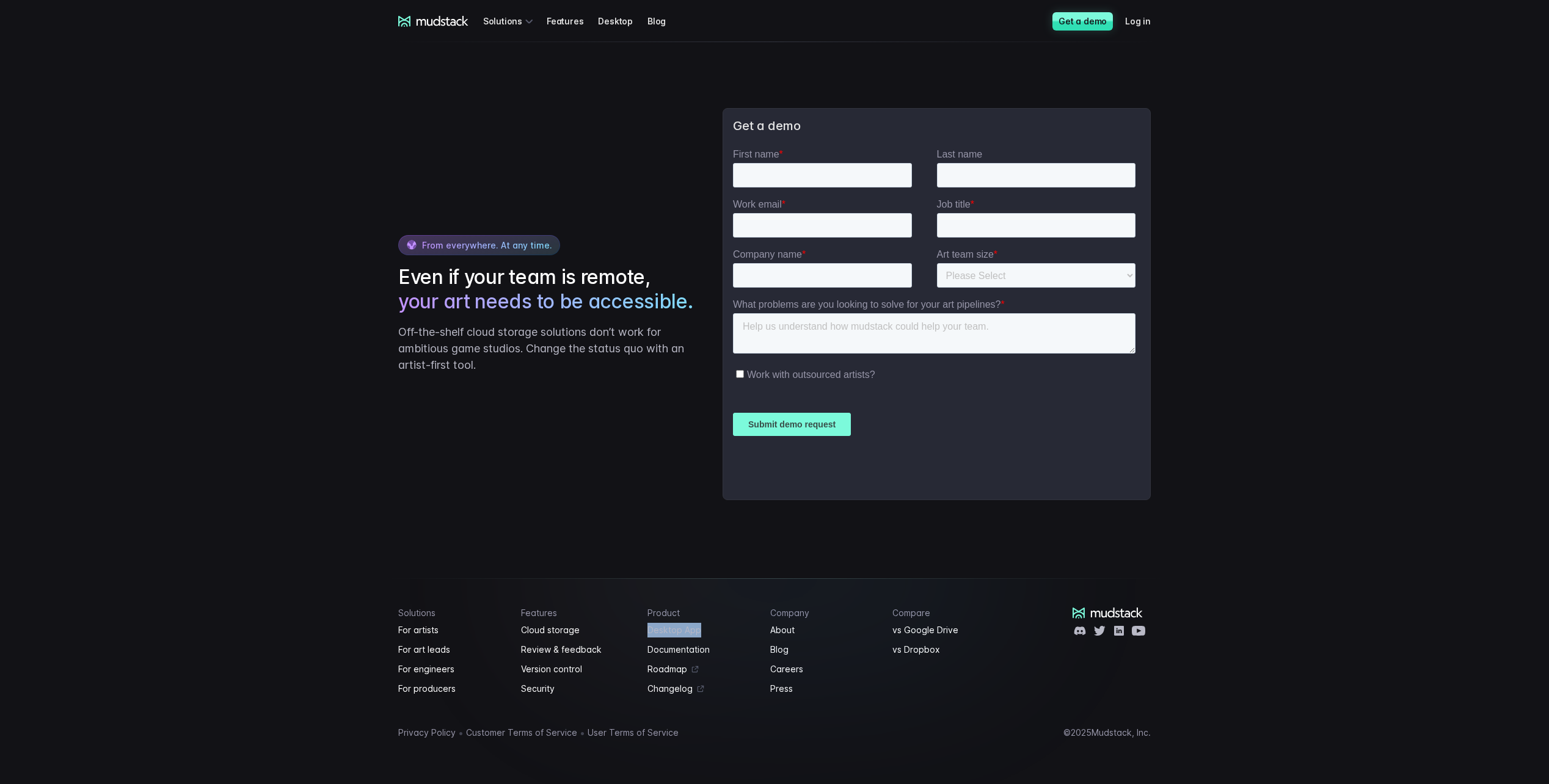
scroll to position [2800, 0]
click at [667, 674] on link "Roadmap" at bounding box center [702, 669] width 108 height 15
click at [932, 632] on link "vs Google Drive" at bounding box center [946, 629] width 108 height 15
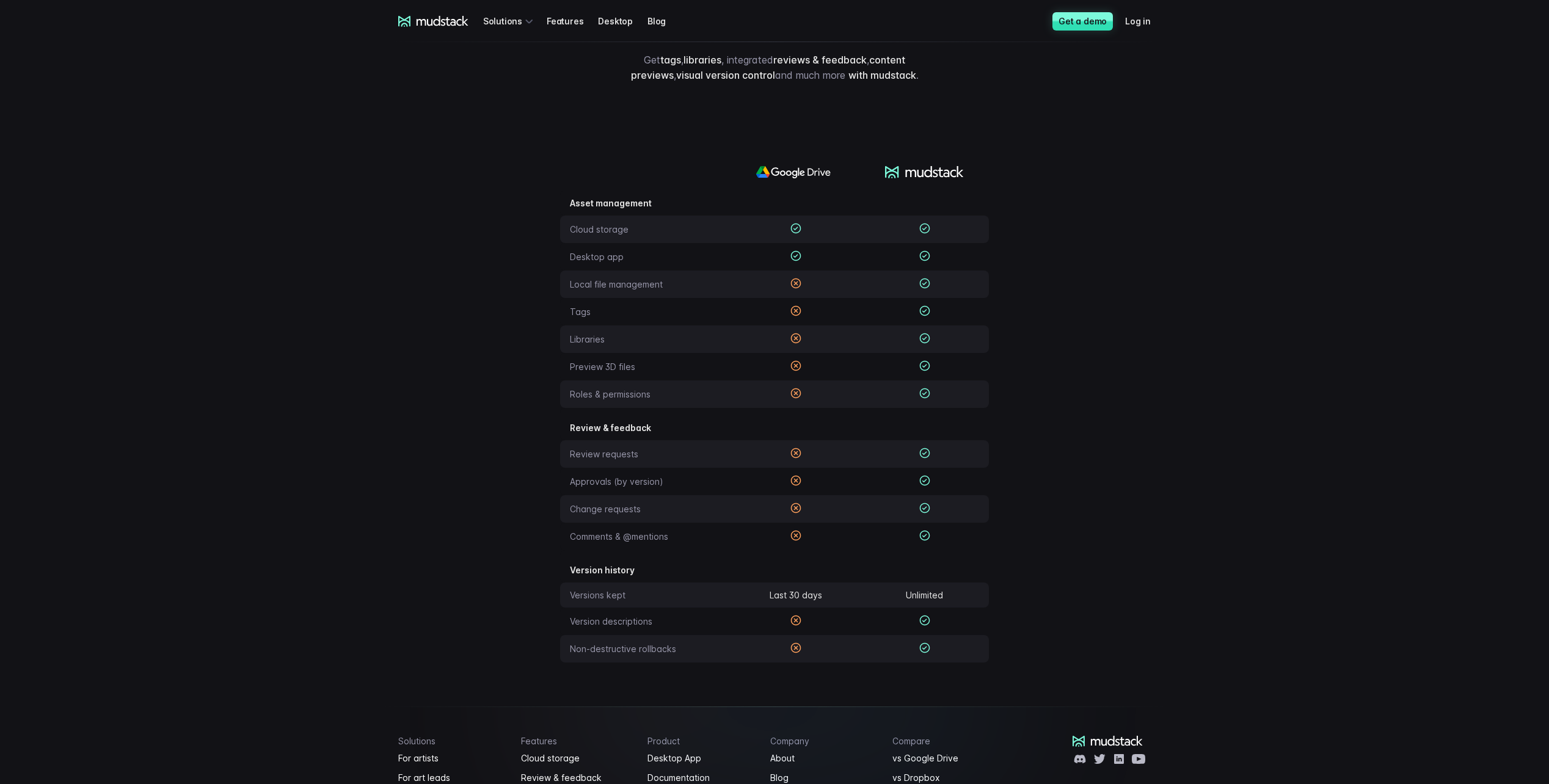
scroll to position [120, 0]
click at [615, 280] on td "Local file management" at bounding box center [646, 280] width 172 height 28
click at [620, 280] on td "Local file management" at bounding box center [646, 280] width 172 height 28
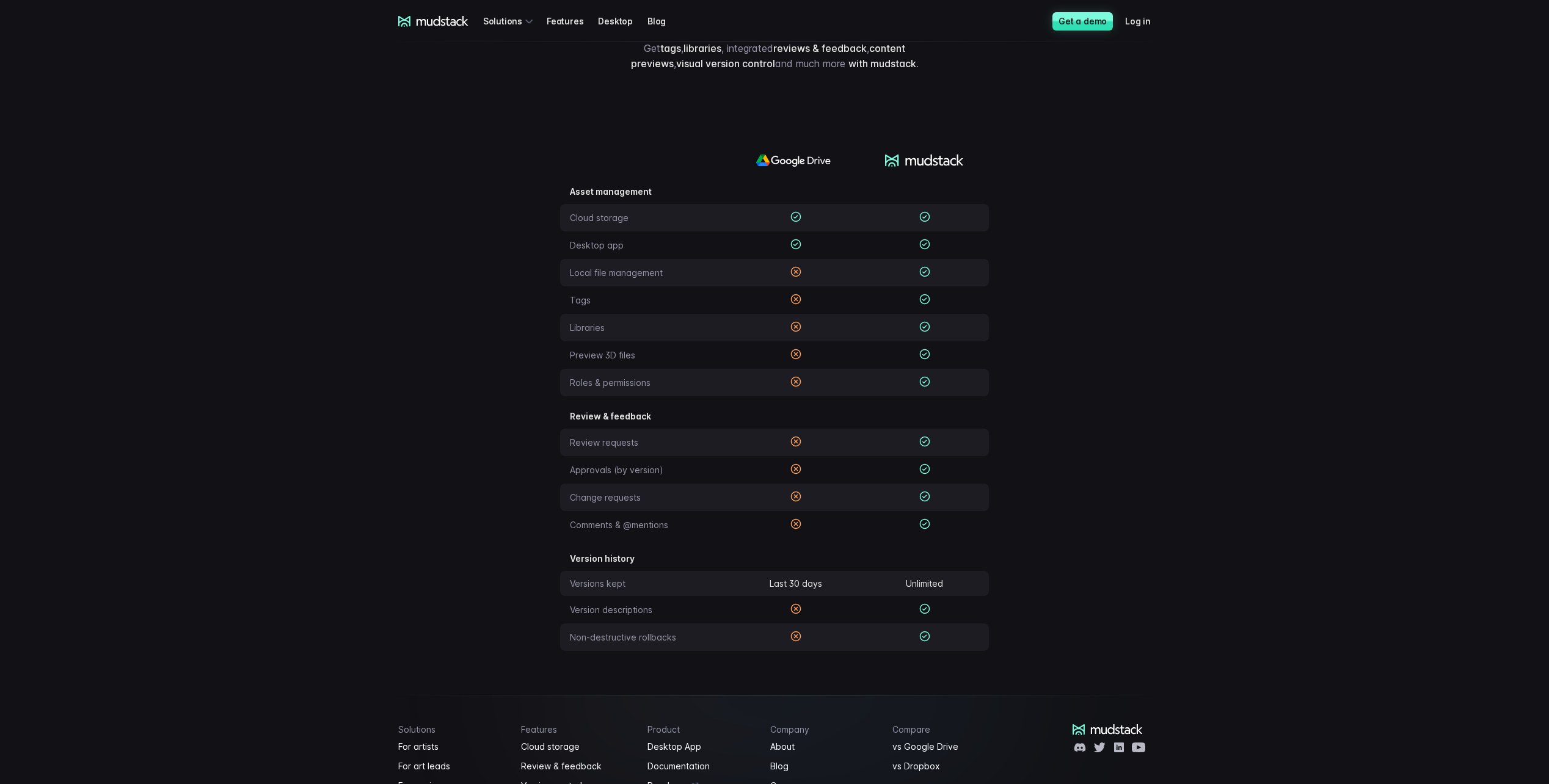
scroll to position [145, 0]
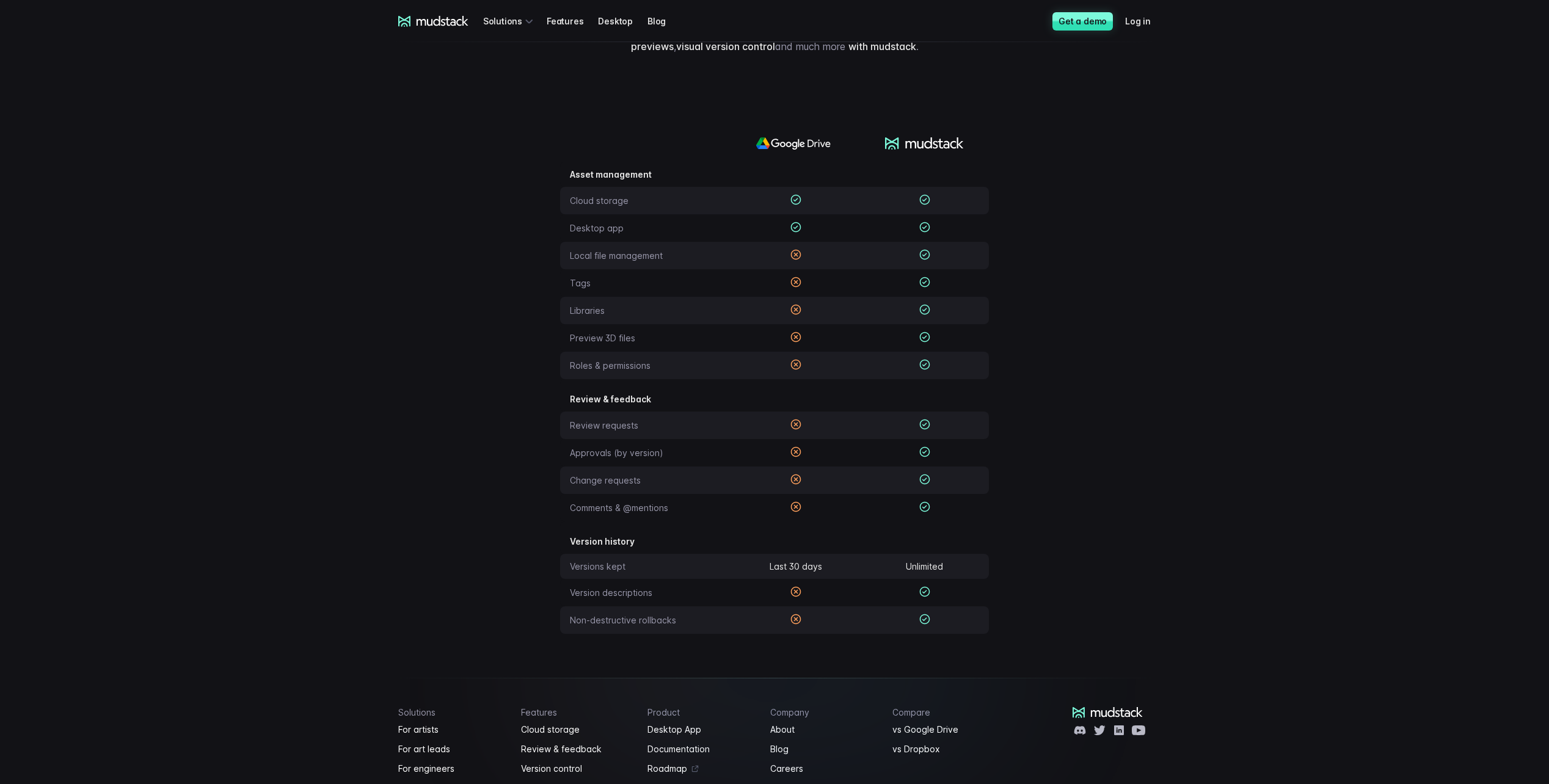
click at [576, 273] on td "Tags" at bounding box center [646, 283] width 172 height 28
click at [576, 281] on td "Tags" at bounding box center [646, 283] width 172 height 28
click at [583, 319] on td "Libraries" at bounding box center [646, 310] width 172 height 28
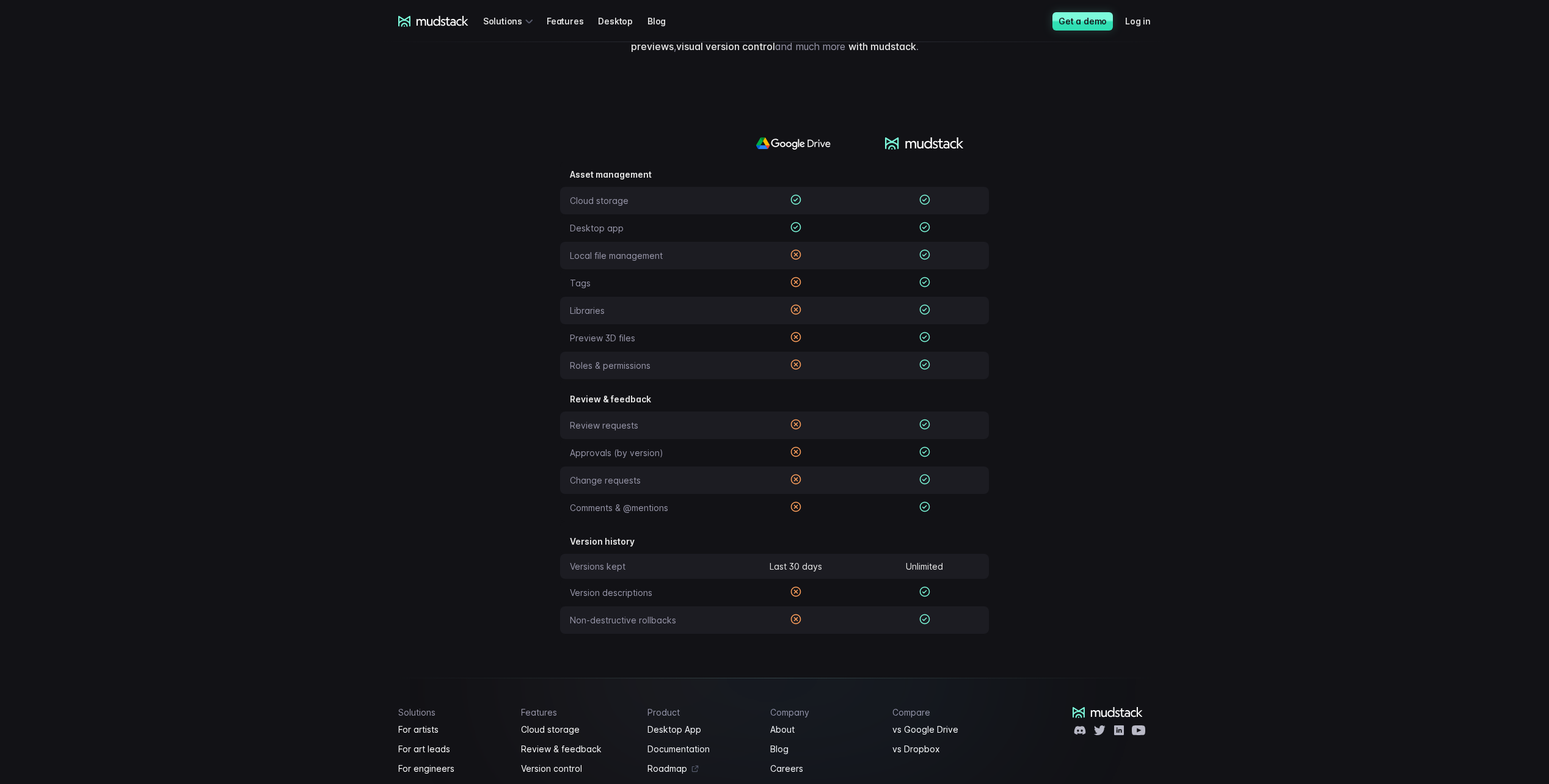
click at [583, 314] on td "Libraries" at bounding box center [646, 310] width 172 height 28
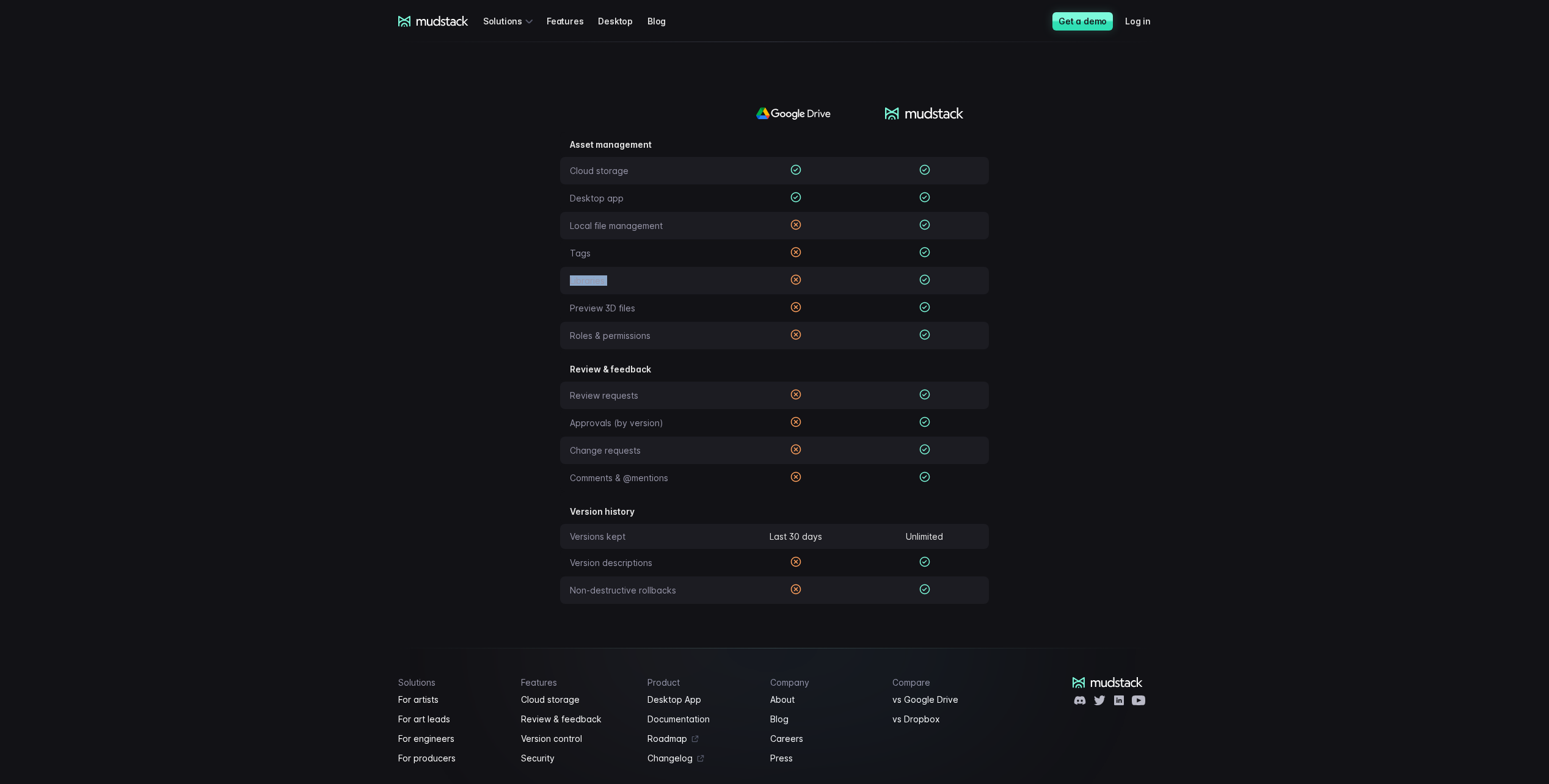
scroll to position [176, 0]
click at [583, 314] on td "Preview 3D files" at bounding box center [646, 307] width 172 height 28
click at [586, 340] on td "Roles & permissions" at bounding box center [646, 334] width 172 height 28
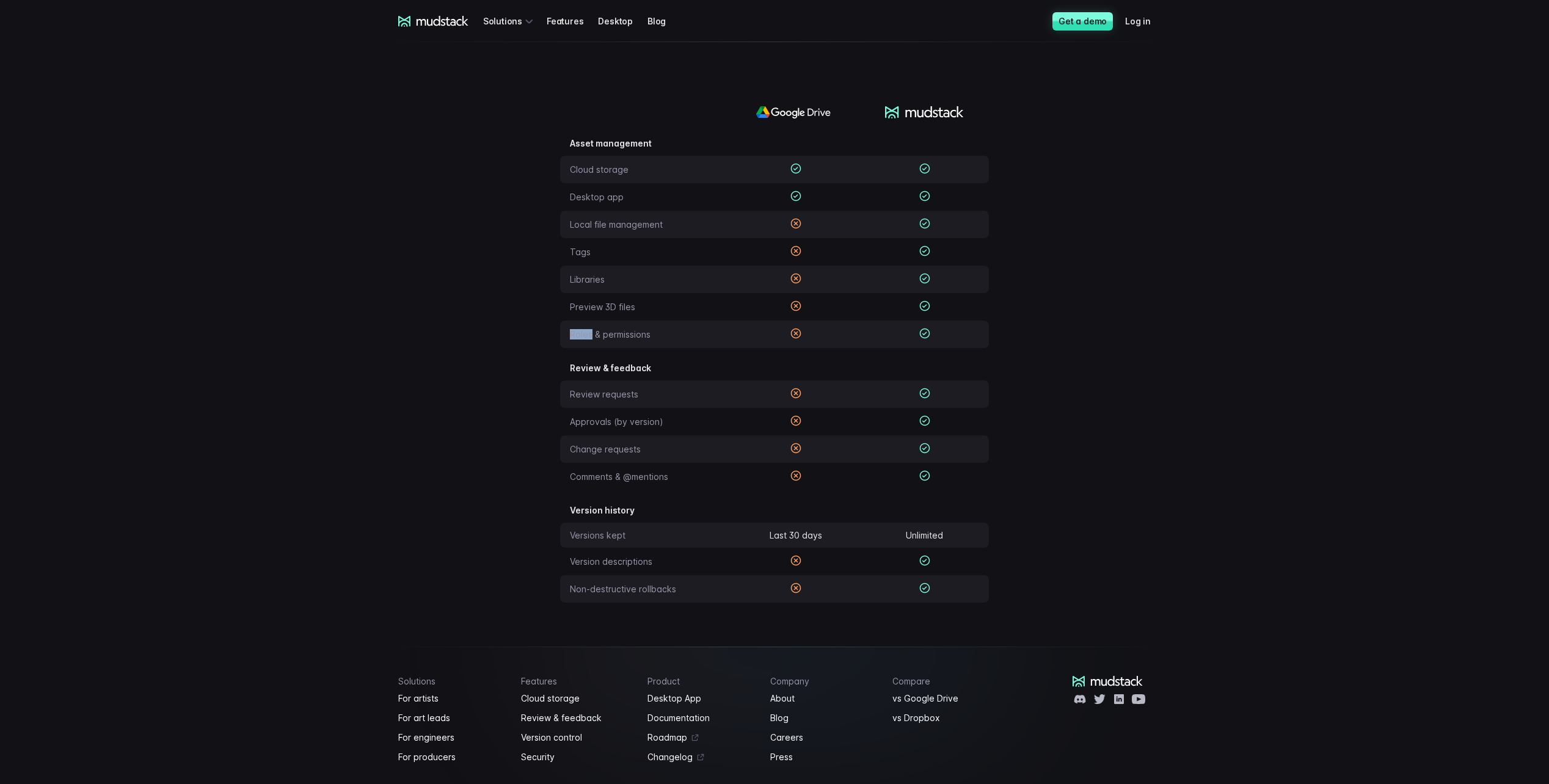
click at [586, 340] on td "Roles & permissions" at bounding box center [646, 334] width 172 height 28
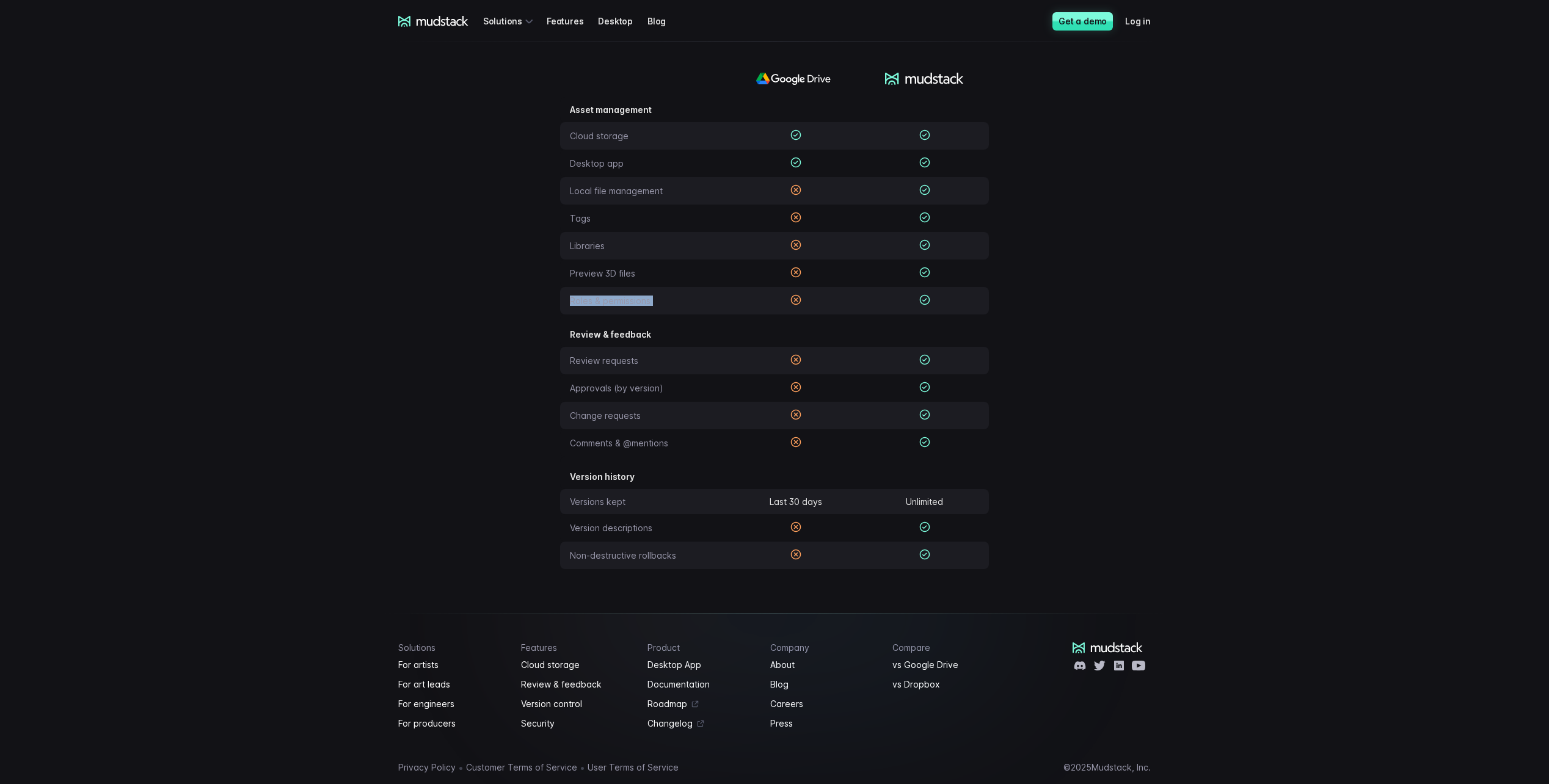
scroll to position [211, 0]
click at [591, 360] on td "Review requests" at bounding box center [646, 358] width 172 height 28
click at [593, 389] on td "Approvals (by version)" at bounding box center [646, 386] width 172 height 28
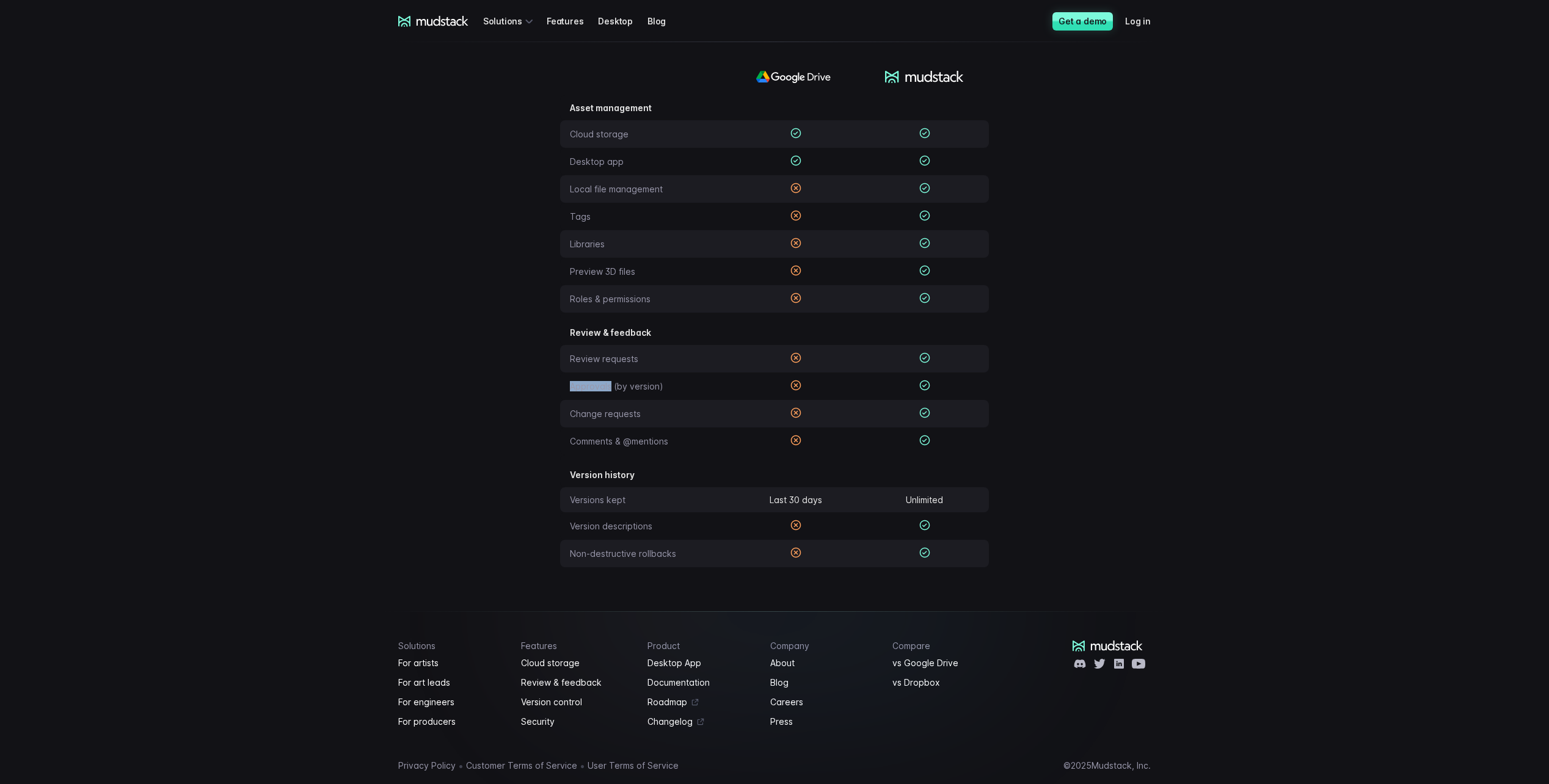
click at [593, 389] on td "Approvals (by version)" at bounding box center [646, 386] width 172 height 28
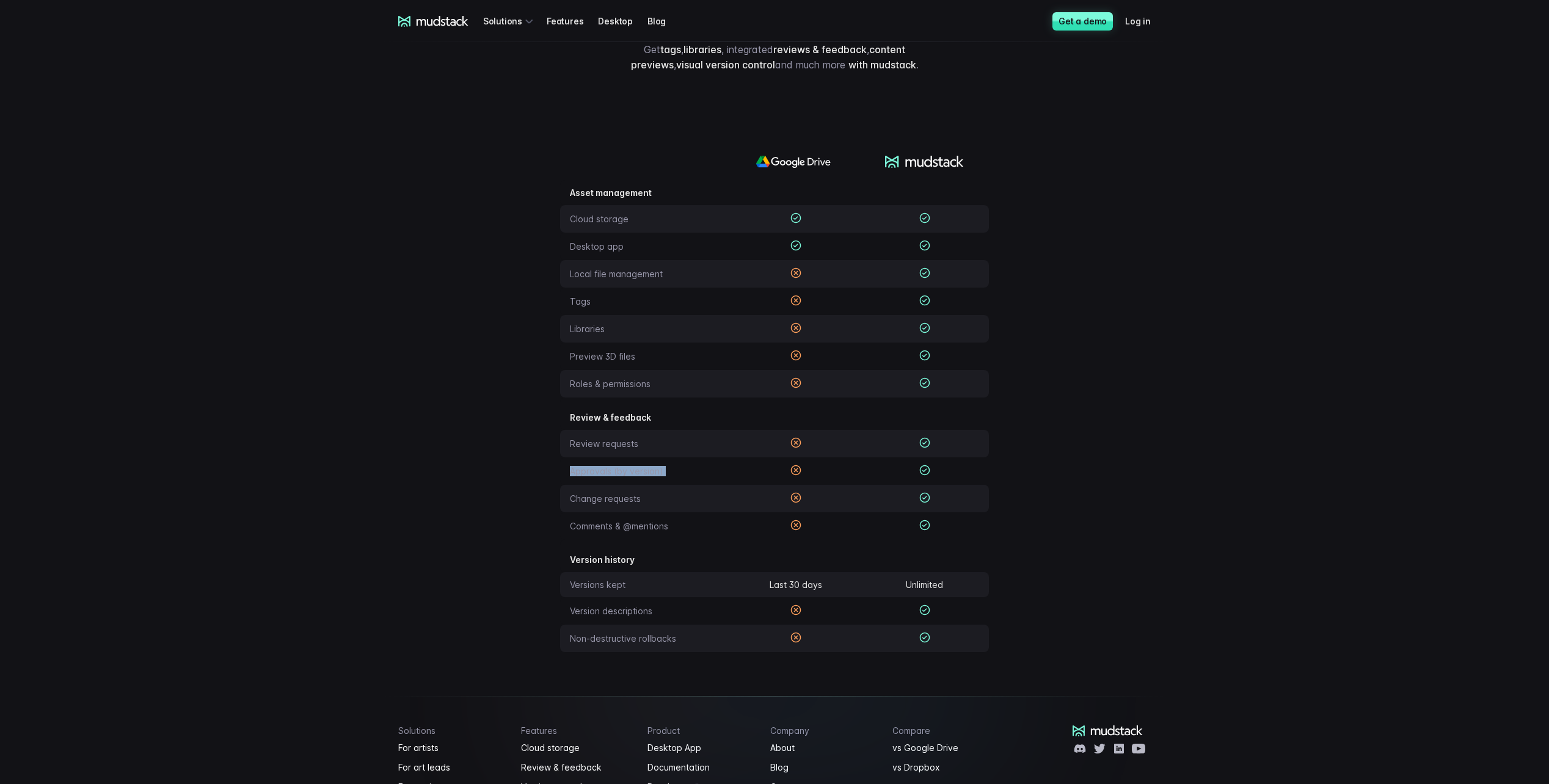
scroll to position [0, 0]
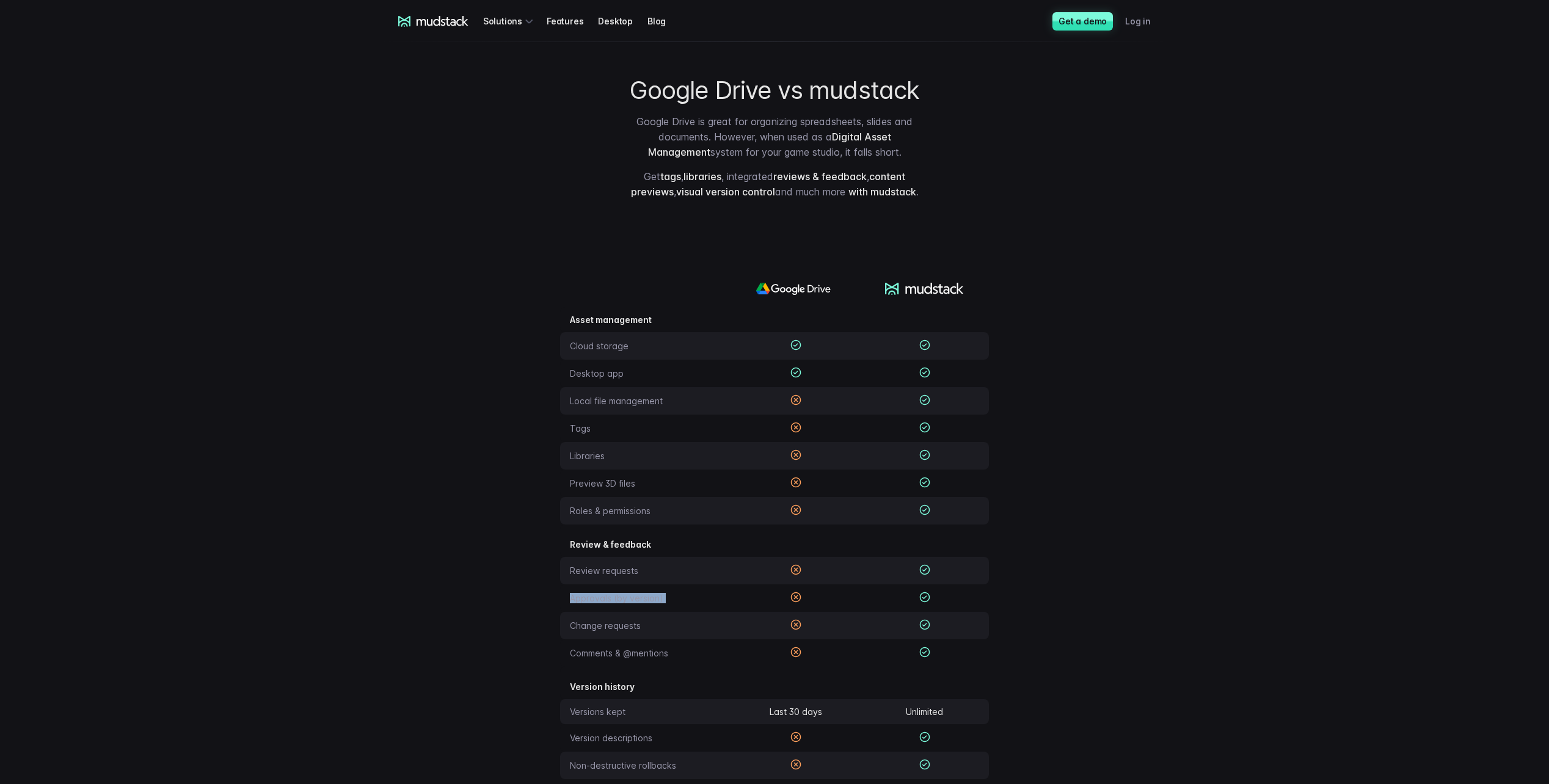
click at [1146, 22] on link "Log in" at bounding box center [1145, 21] width 40 height 22
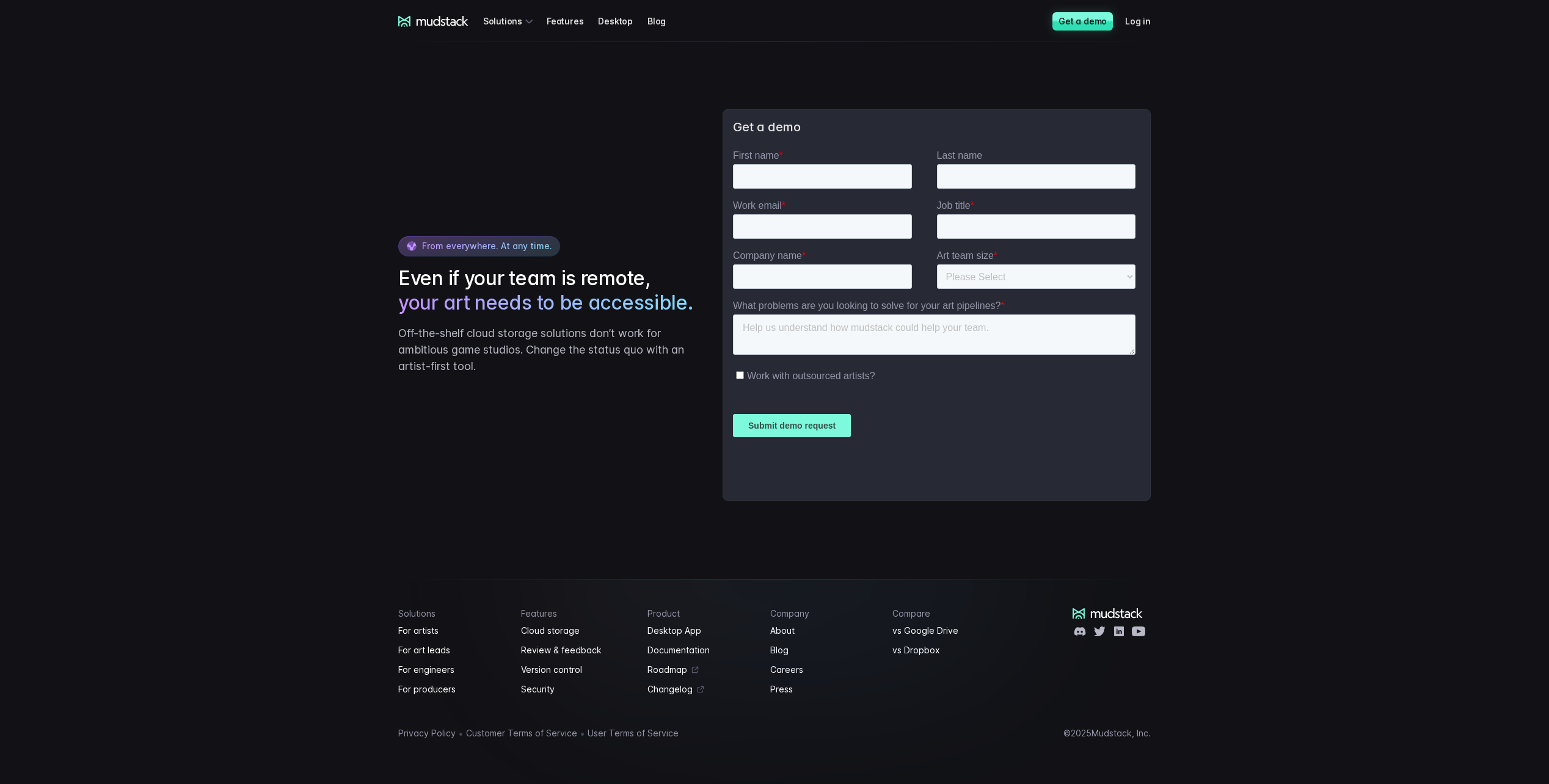
scroll to position [2320, 0]
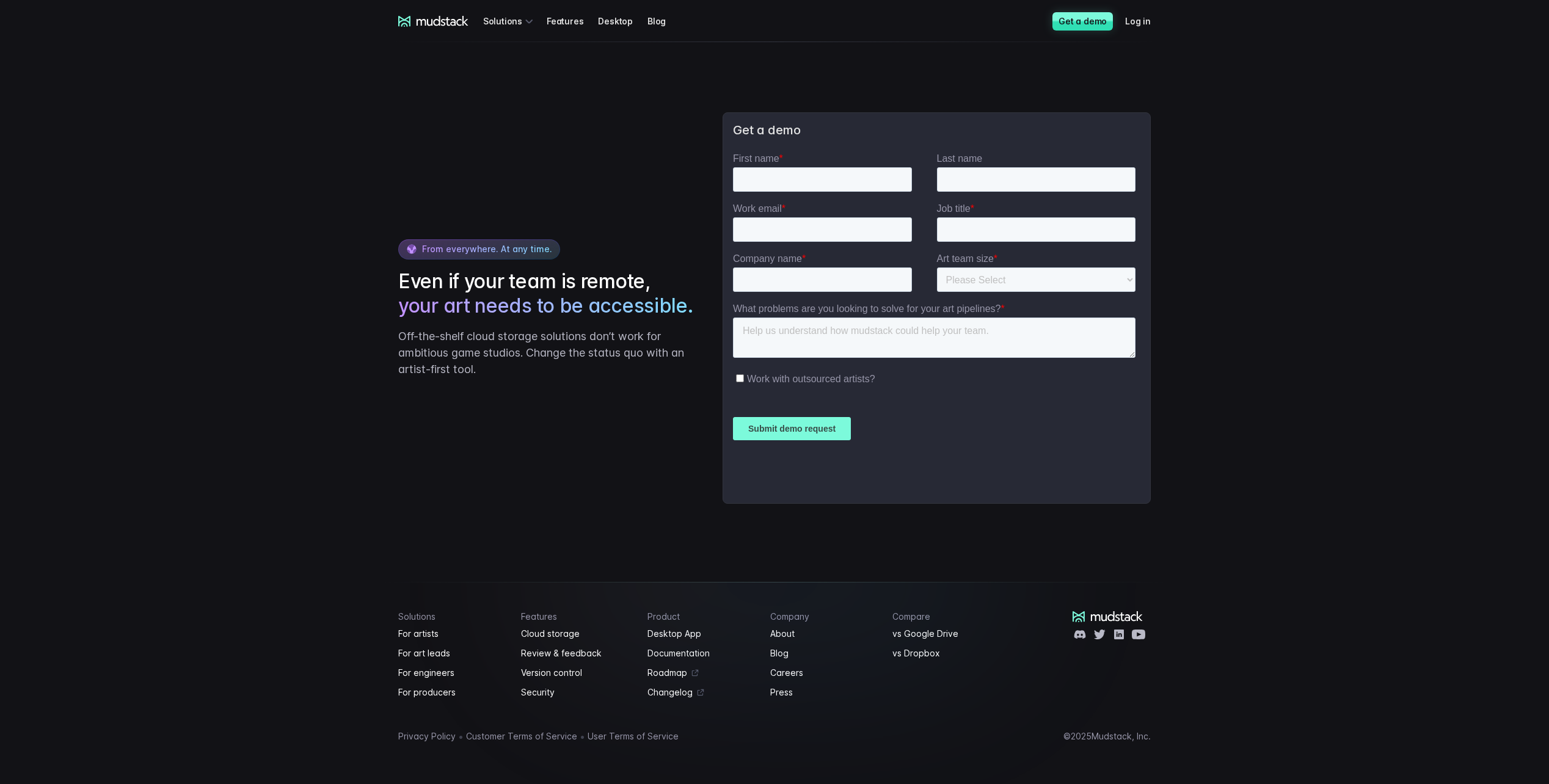
click at [414, 16] on icon at bounding box center [433, 21] width 71 height 11
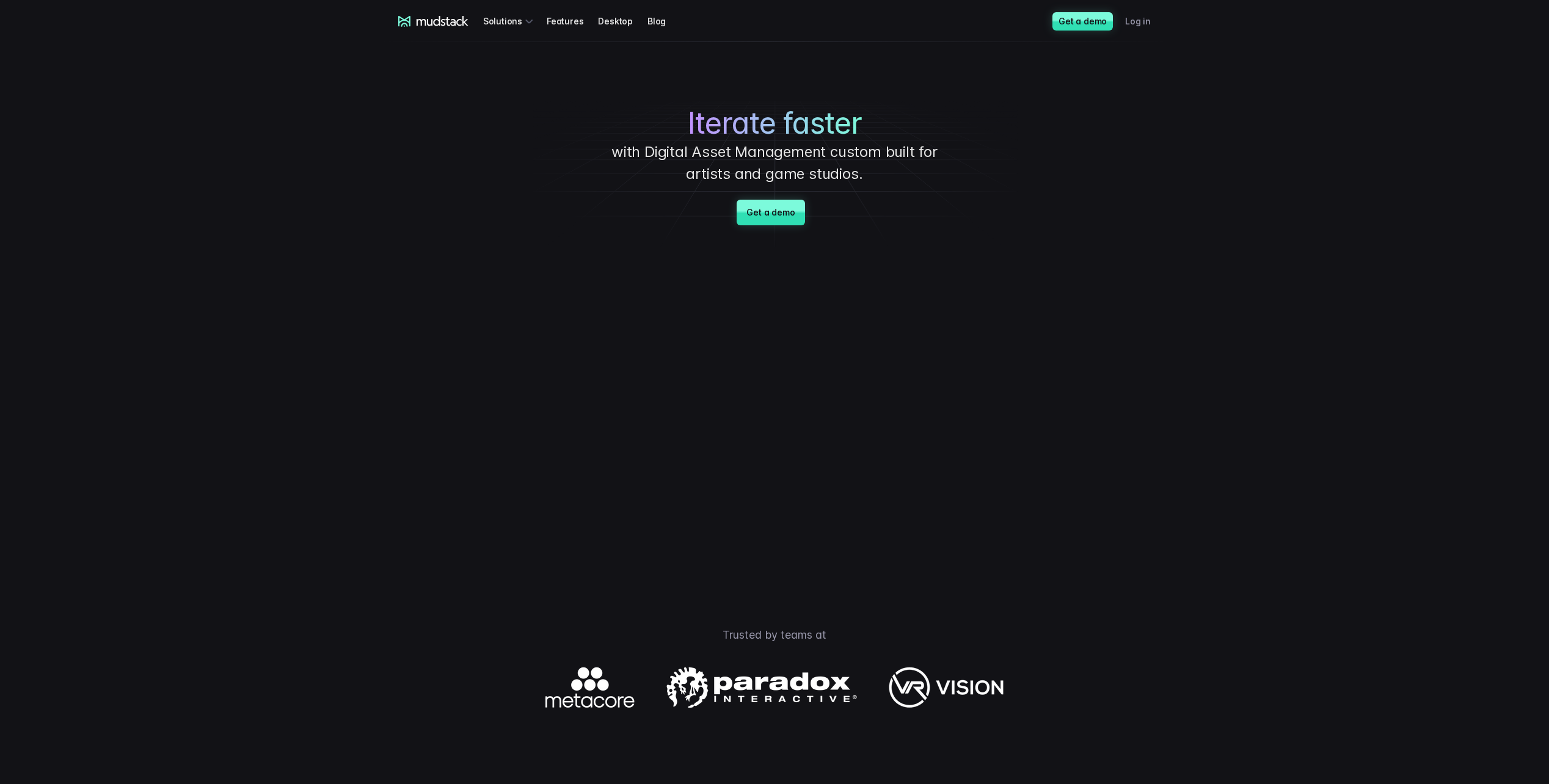
click at [1134, 19] on link "Log in" at bounding box center [1145, 21] width 40 height 22
